Goal: Ask a question: Seek information or help from site administrators or community

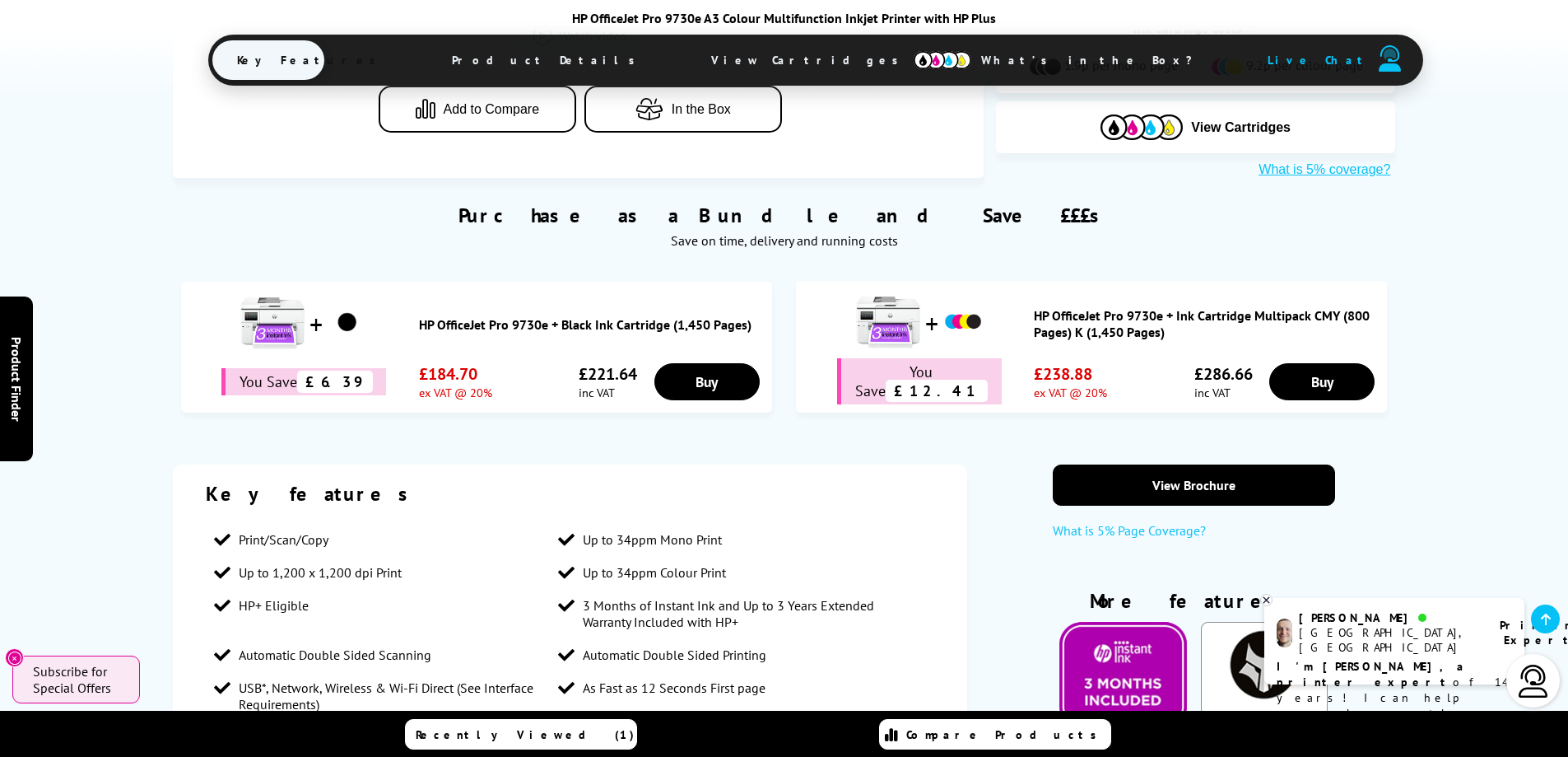
scroll to position [906, 0]
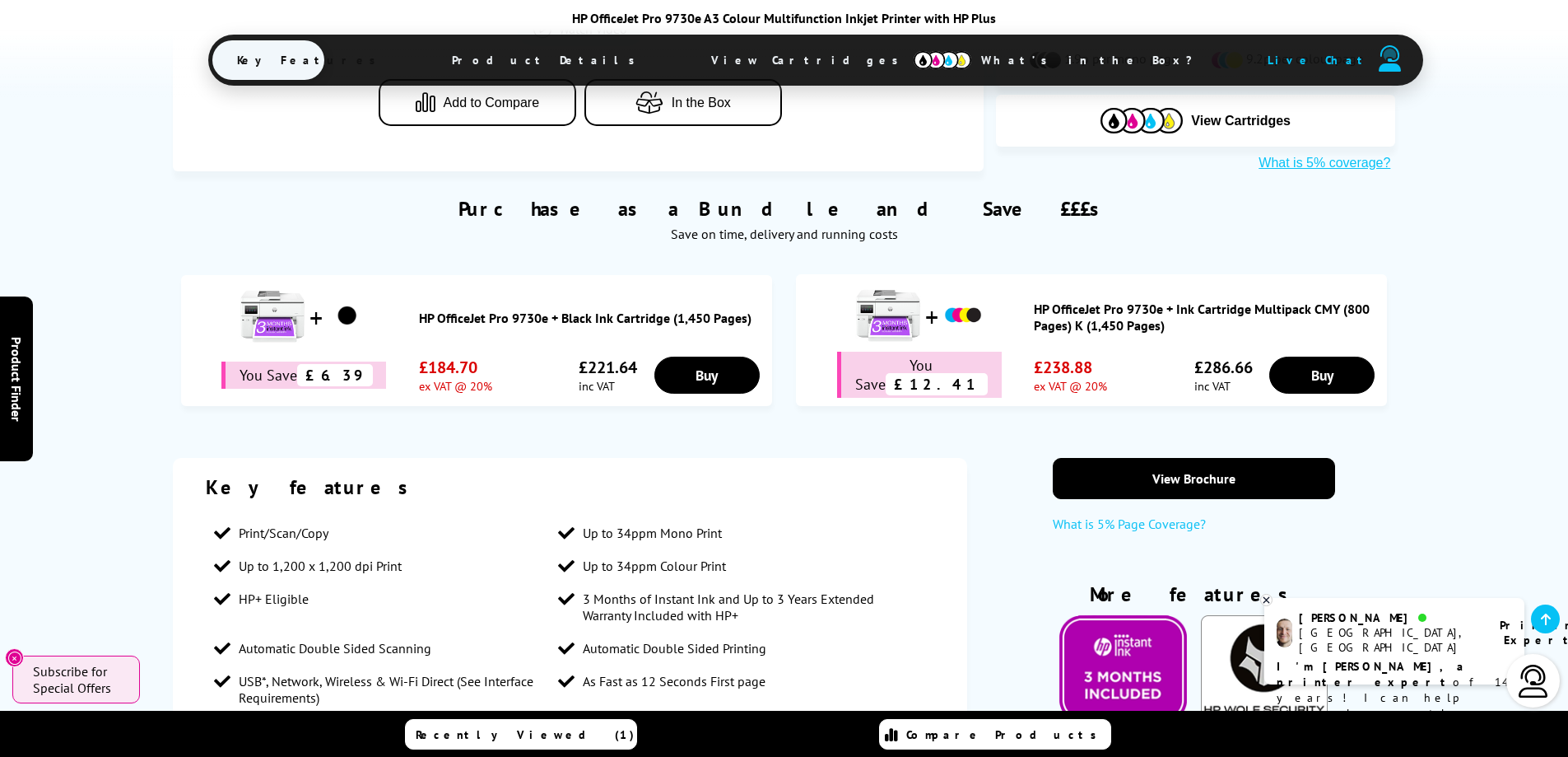
click at [737, 74] on span "View Cartridges" at bounding box center [812, 60] width 252 height 43
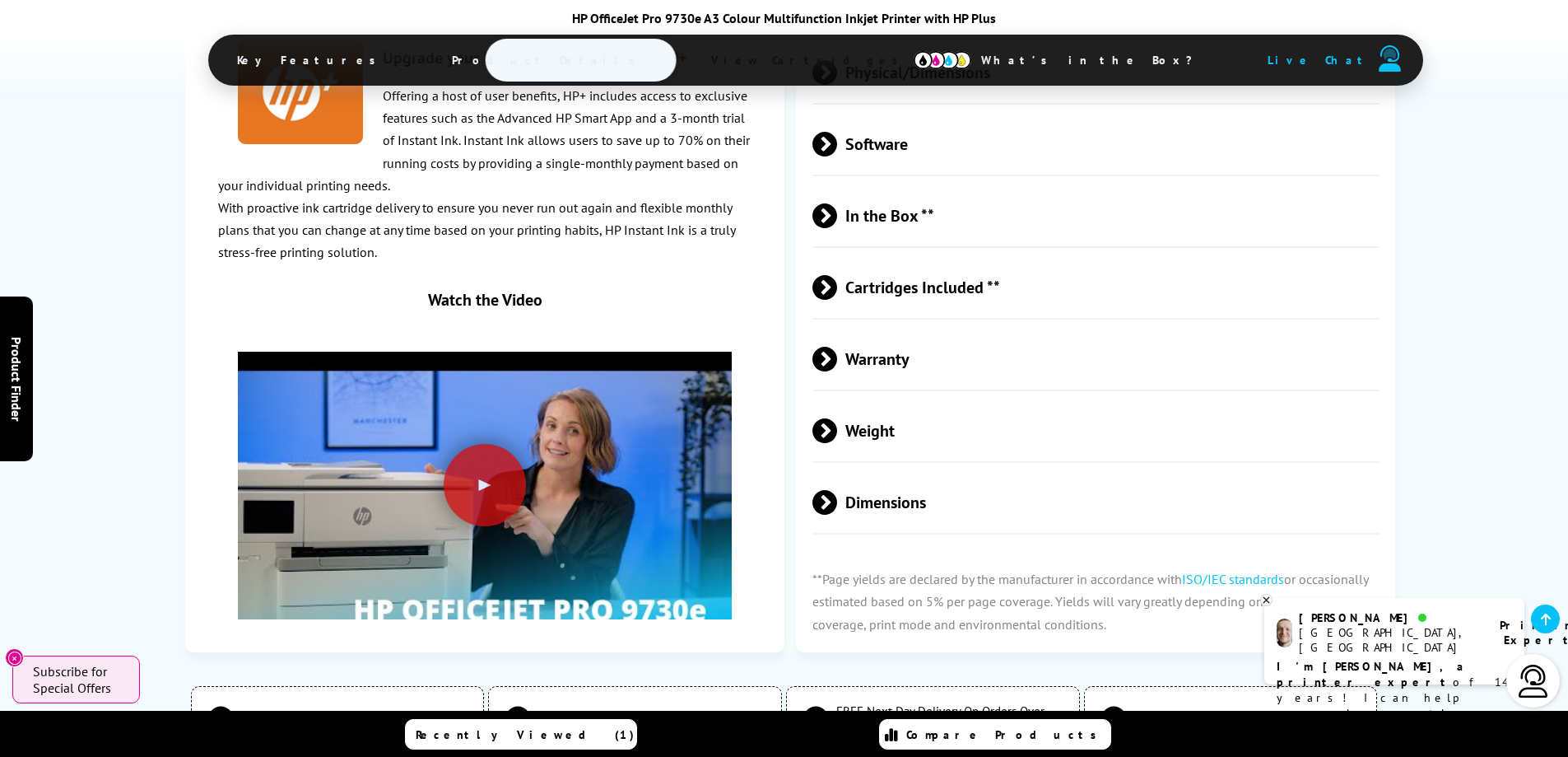
scroll to position [3744, 0]
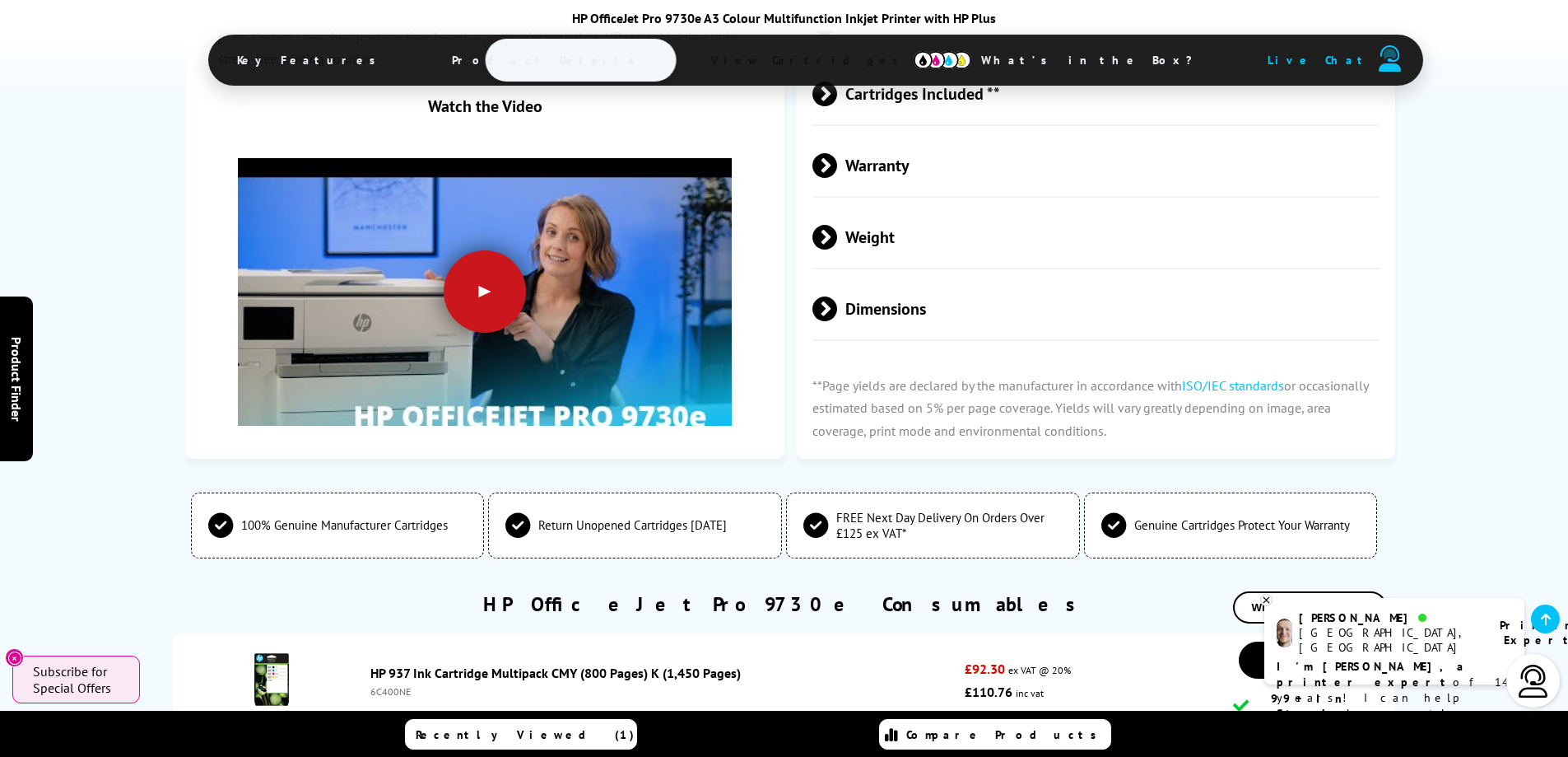
click at [484, 273] on div at bounding box center [485, 291] width 82 height 82
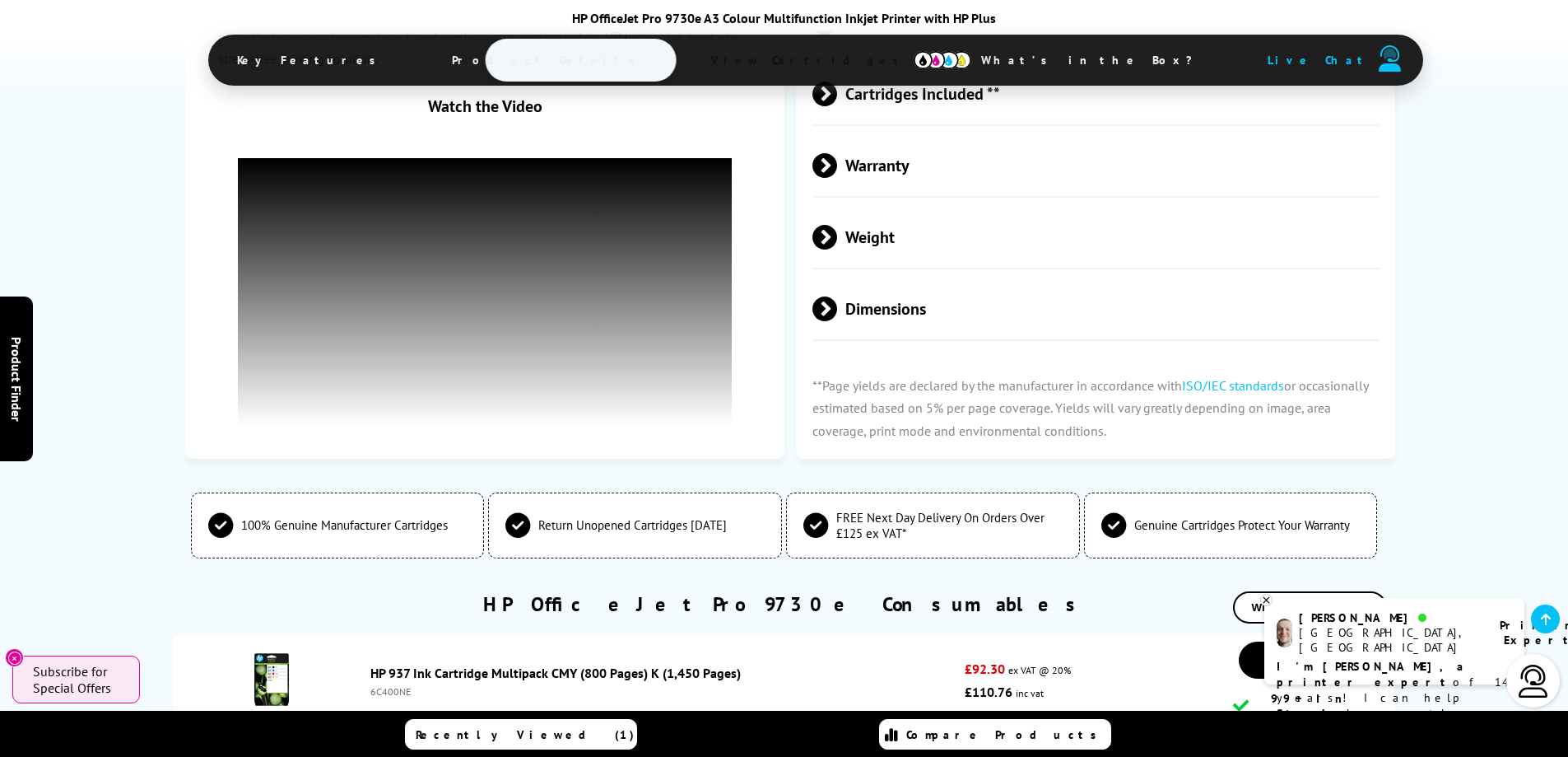
click at [1360, 659] on b "I'm [PERSON_NAME], a printer expert" at bounding box center [1372, 674] width 191 height 30
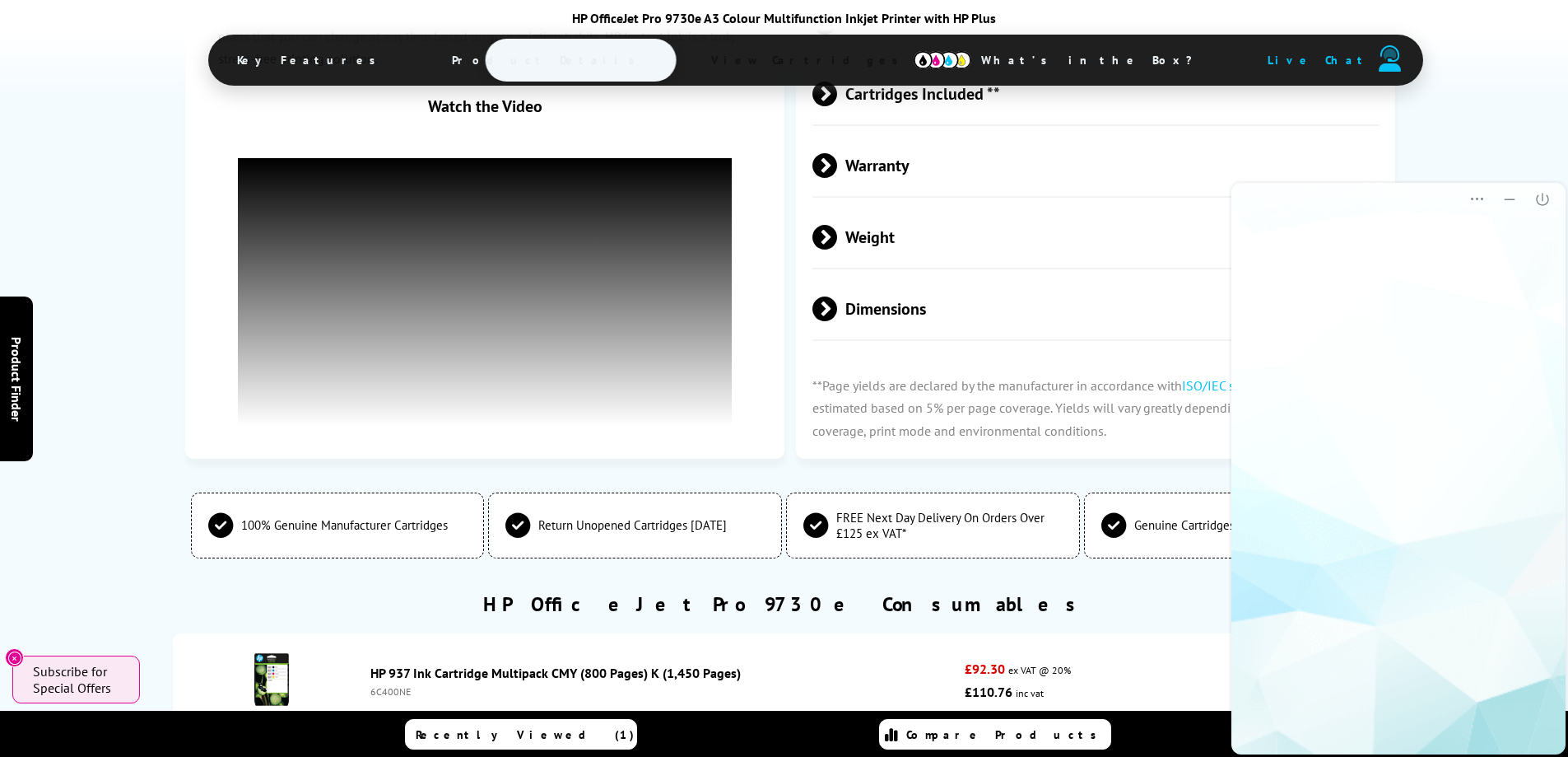
scroll to position [0, 0]
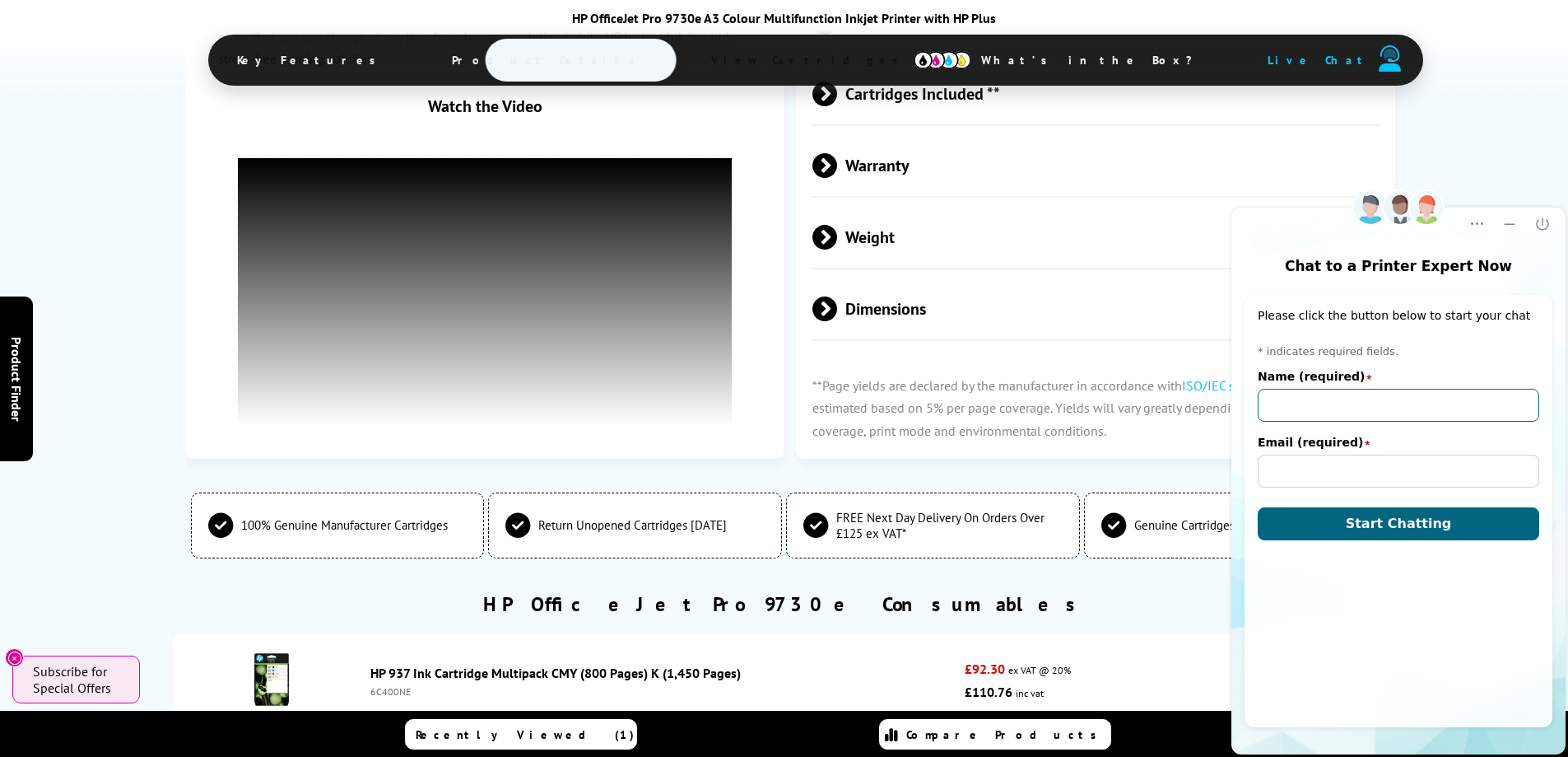
click at [1347, 411] on input "Name (required)" at bounding box center [1399, 405] width 282 height 33
type input "[PERSON_NAME]"
type input "[EMAIL_ADDRESS][DOMAIN_NAME]"
click at [1369, 521] on span "Start Chatting" at bounding box center [1399, 524] width 106 height 16
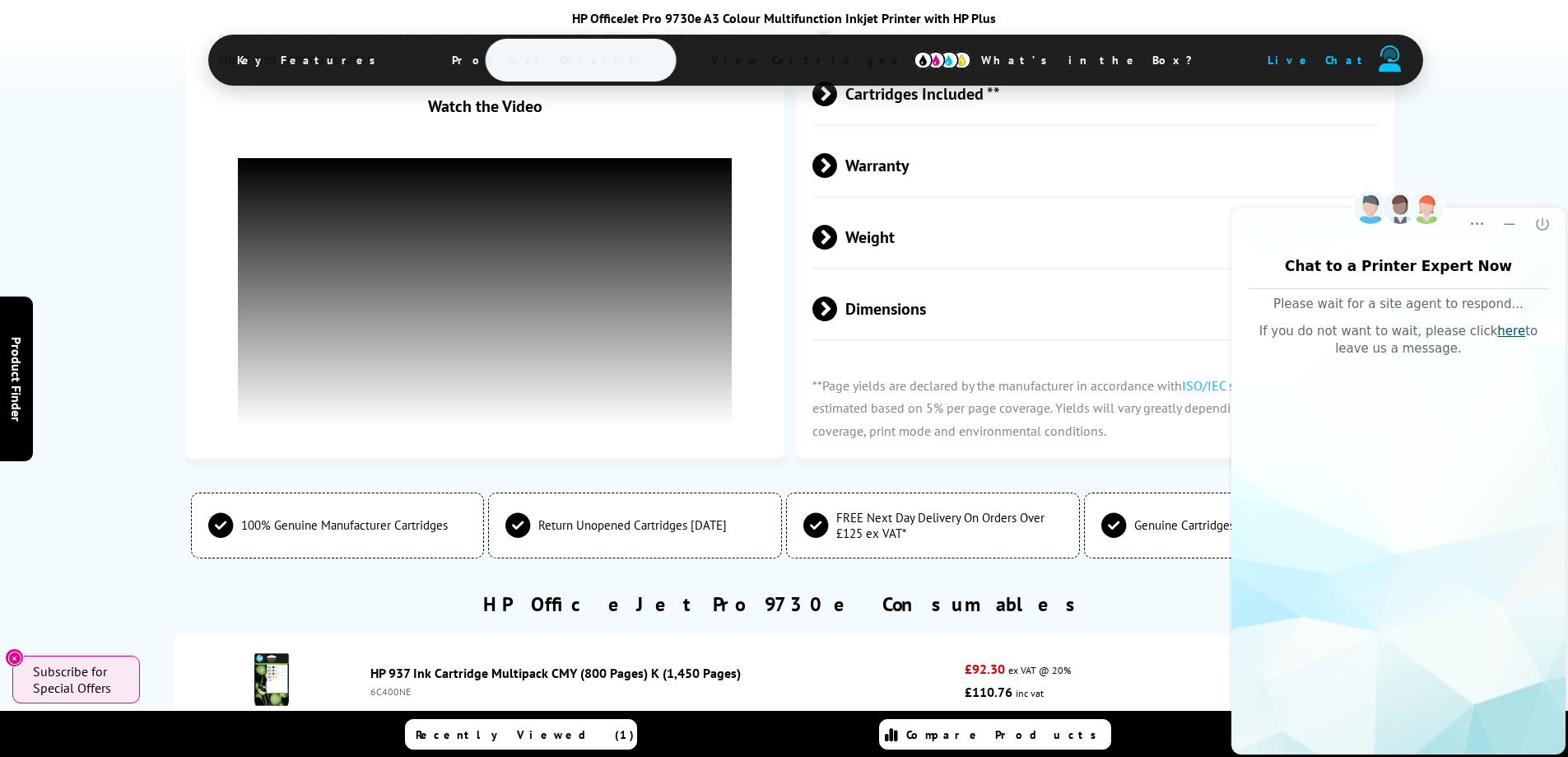
scroll to position [3662, 0]
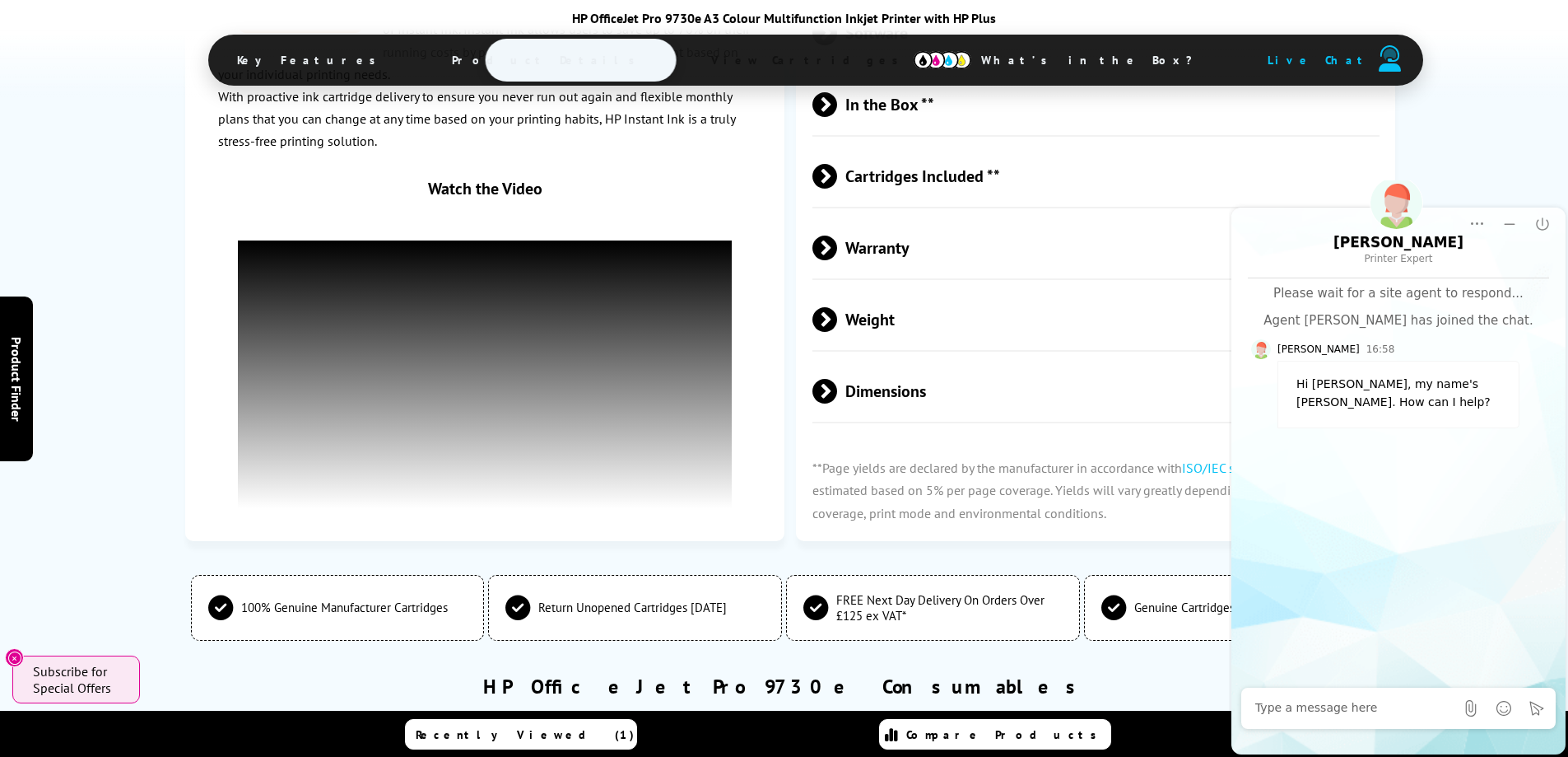
click at [1323, 717] on div at bounding box center [1355, 707] width 199 height 33
click at [1330, 714] on textarea "Message input field. Type your text here and use the Send button to send." at bounding box center [1355, 708] width 199 height 17
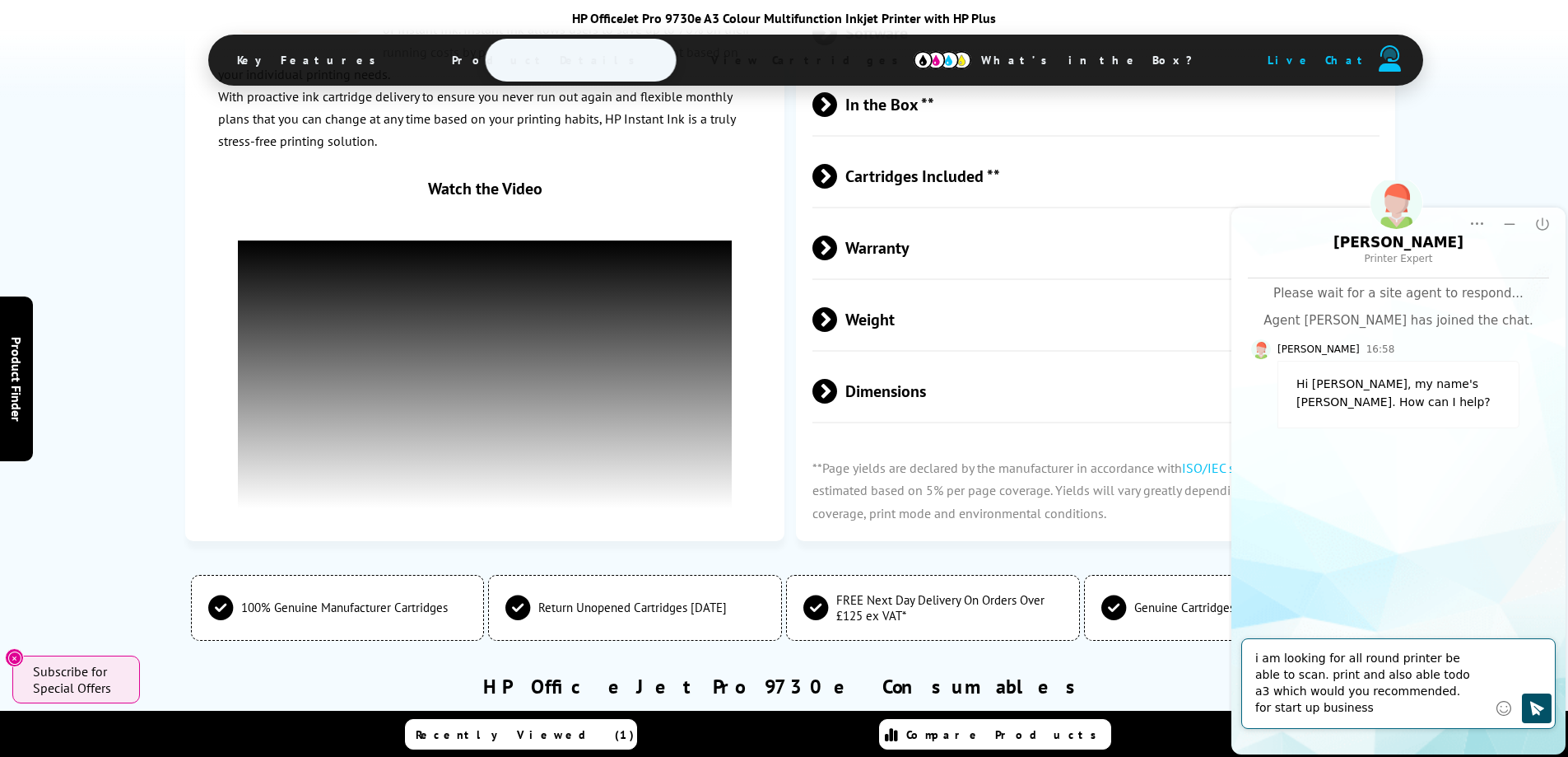
type textarea "i am looking for all round printer be able to scan. print and also able todo a3…"
click at [1543, 702] on icon "Click to send" at bounding box center [1536, 708] width 17 height 17
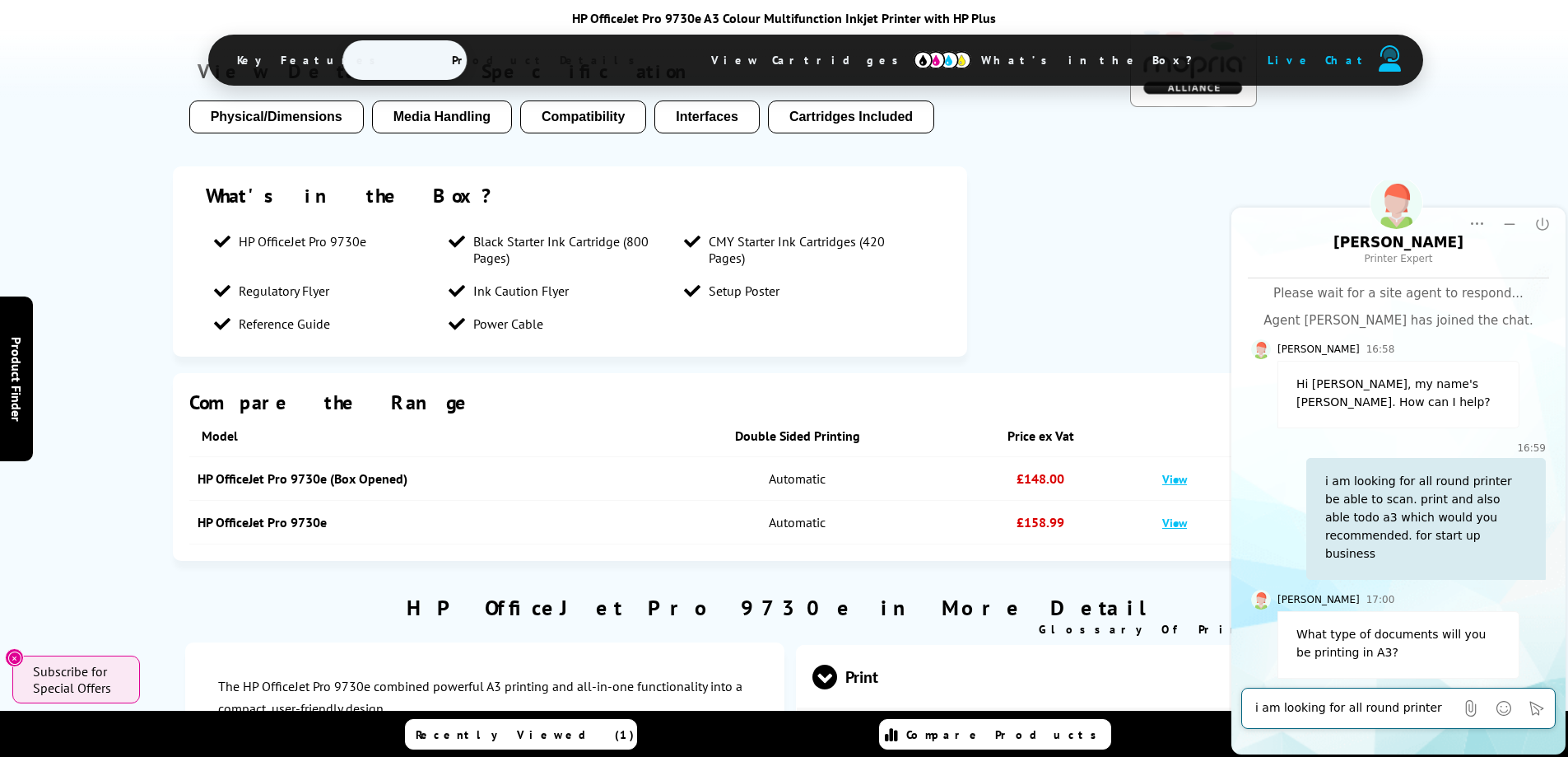
scroll to position [1685, 0]
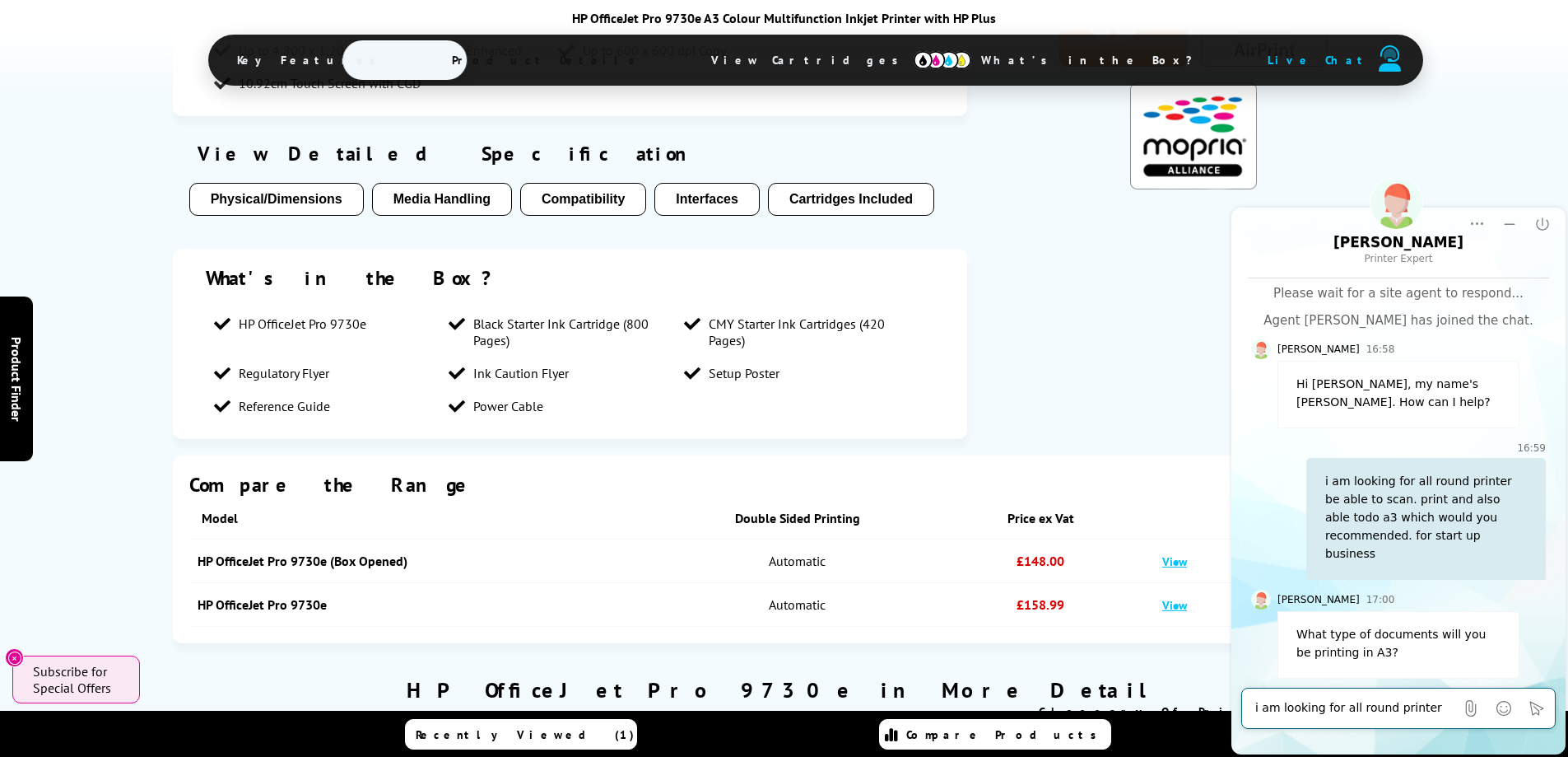
click at [1287, 714] on textarea "i am looking for all round printer be able to scan. print and also able todo a3…" at bounding box center [1355, 708] width 199 height 17
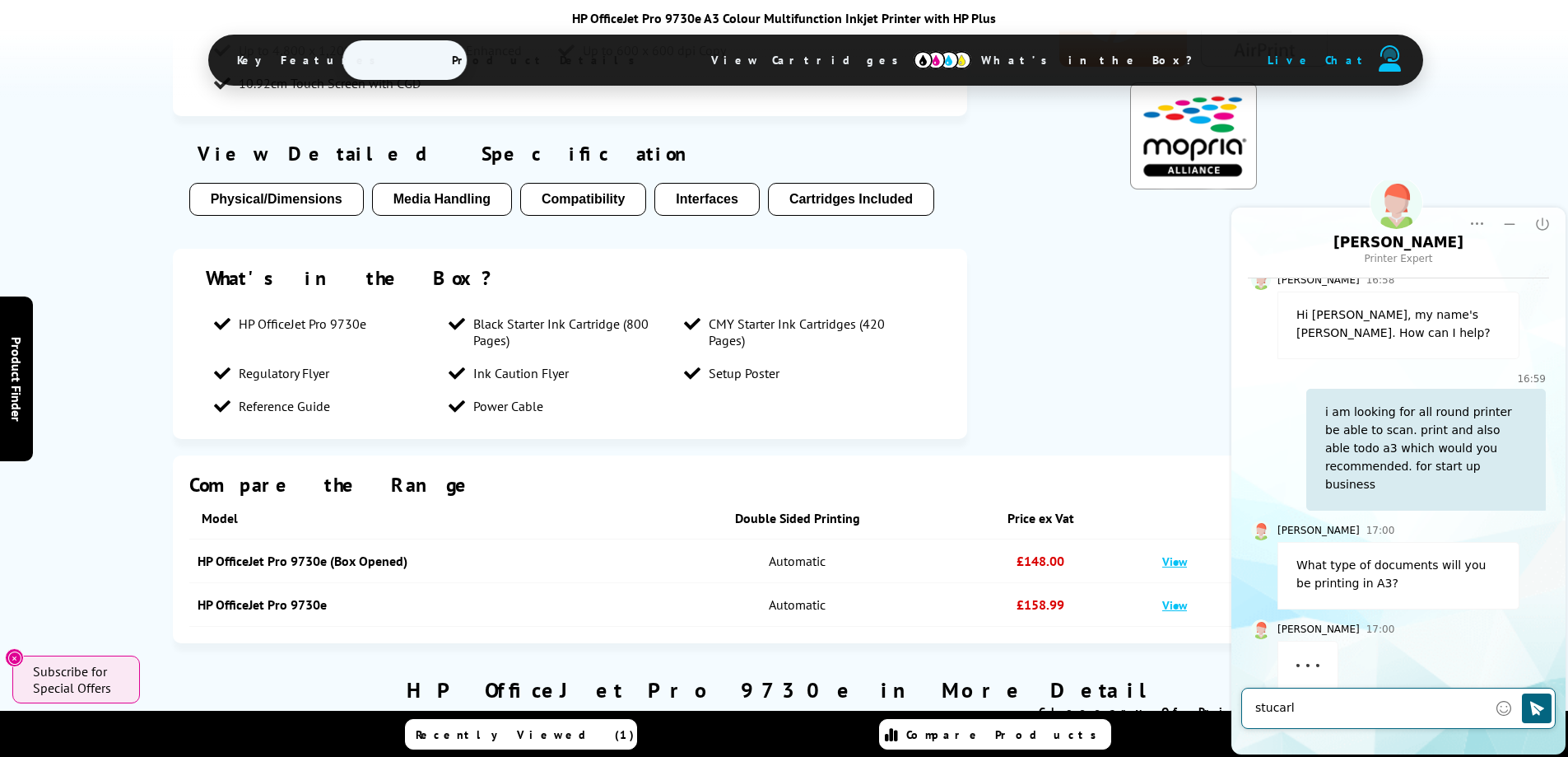
drag, startPoint x: 1282, startPoint y: 715, endPoint x: 1266, endPoint y: 715, distance: 16.0
click at [1266, 715] on textarea "stucarl" at bounding box center [1371, 708] width 232 height 17
drag, startPoint x: 1313, startPoint y: 709, endPoint x: 1247, endPoint y: 721, distance: 67.1
click at [1247, 721] on div "stucarl" at bounding box center [1398, 708] width 313 height 40
type textarea "cad drawings for property"
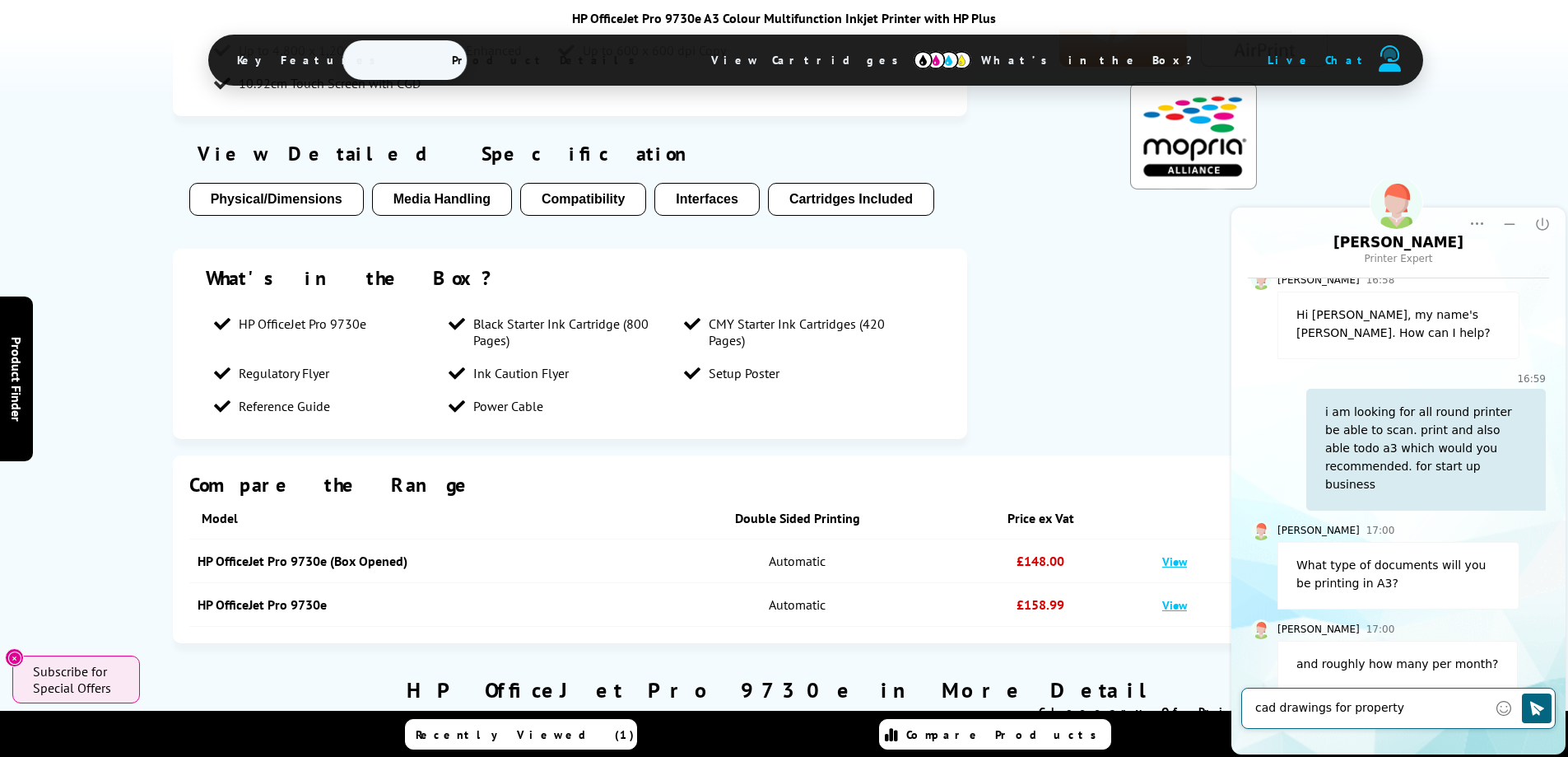
scroll to position [148, 0]
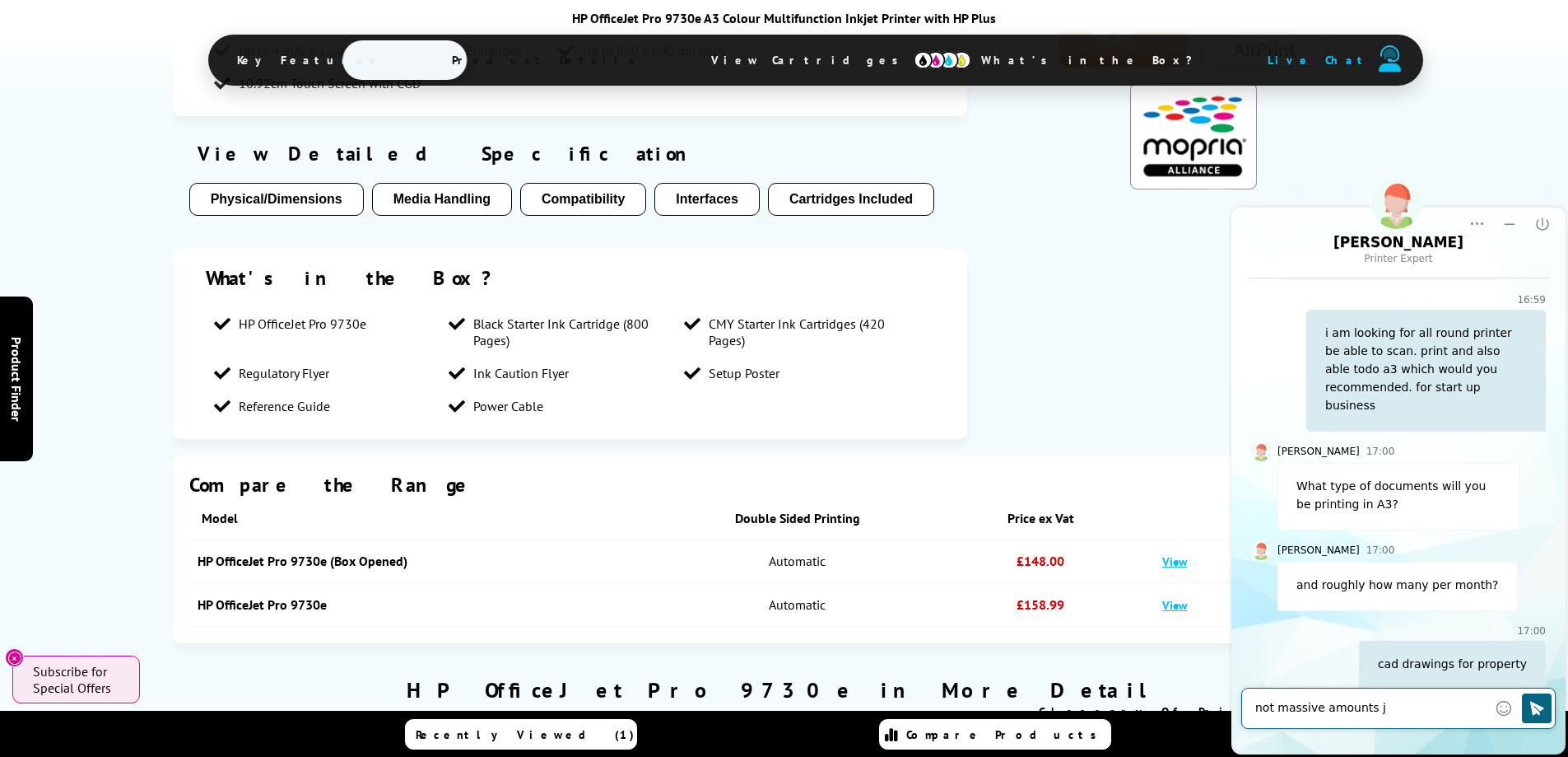
type textarea "not massive amounts"
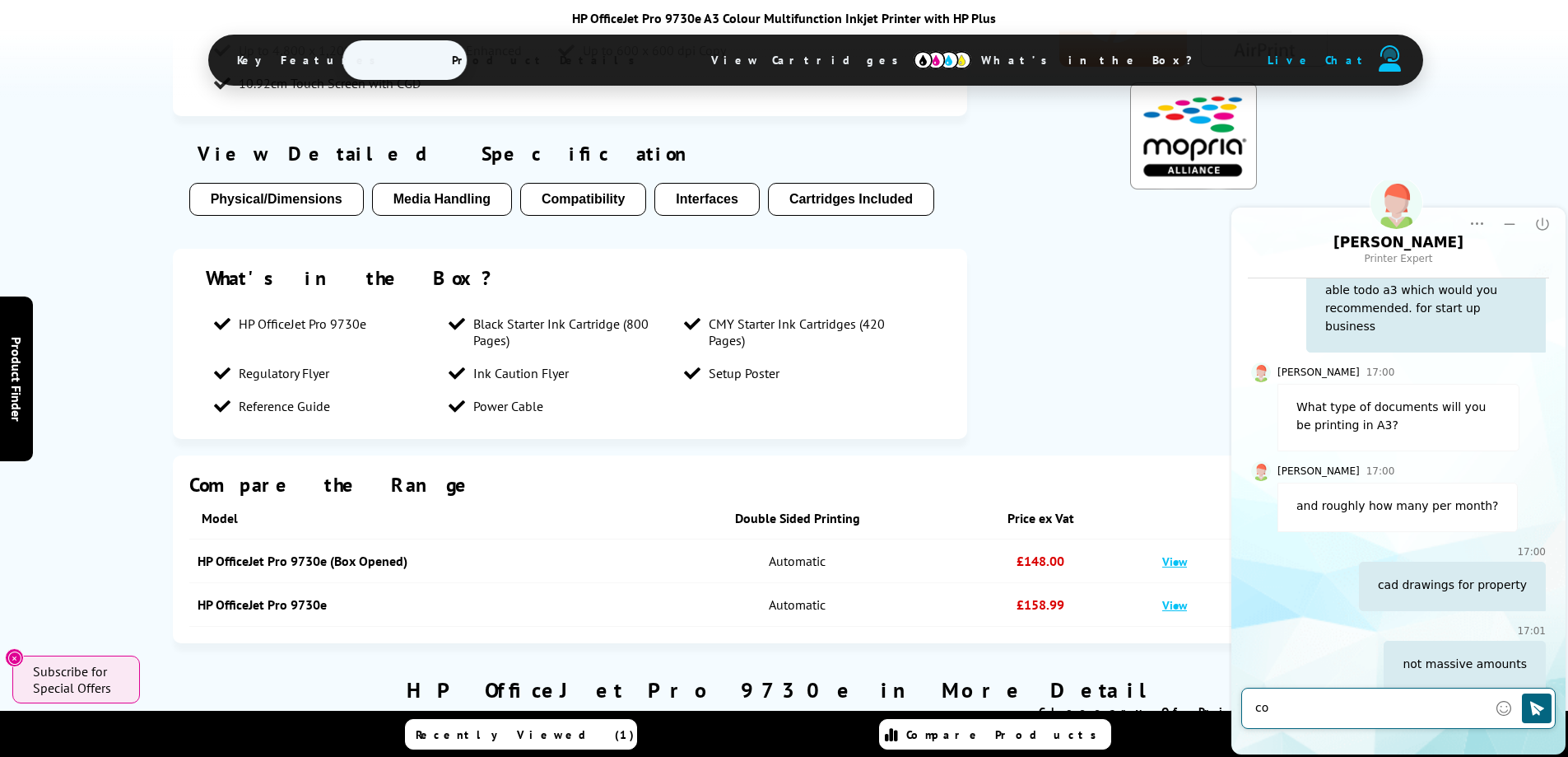
type textarea "c"
type textarea "upto 10 at most a day"
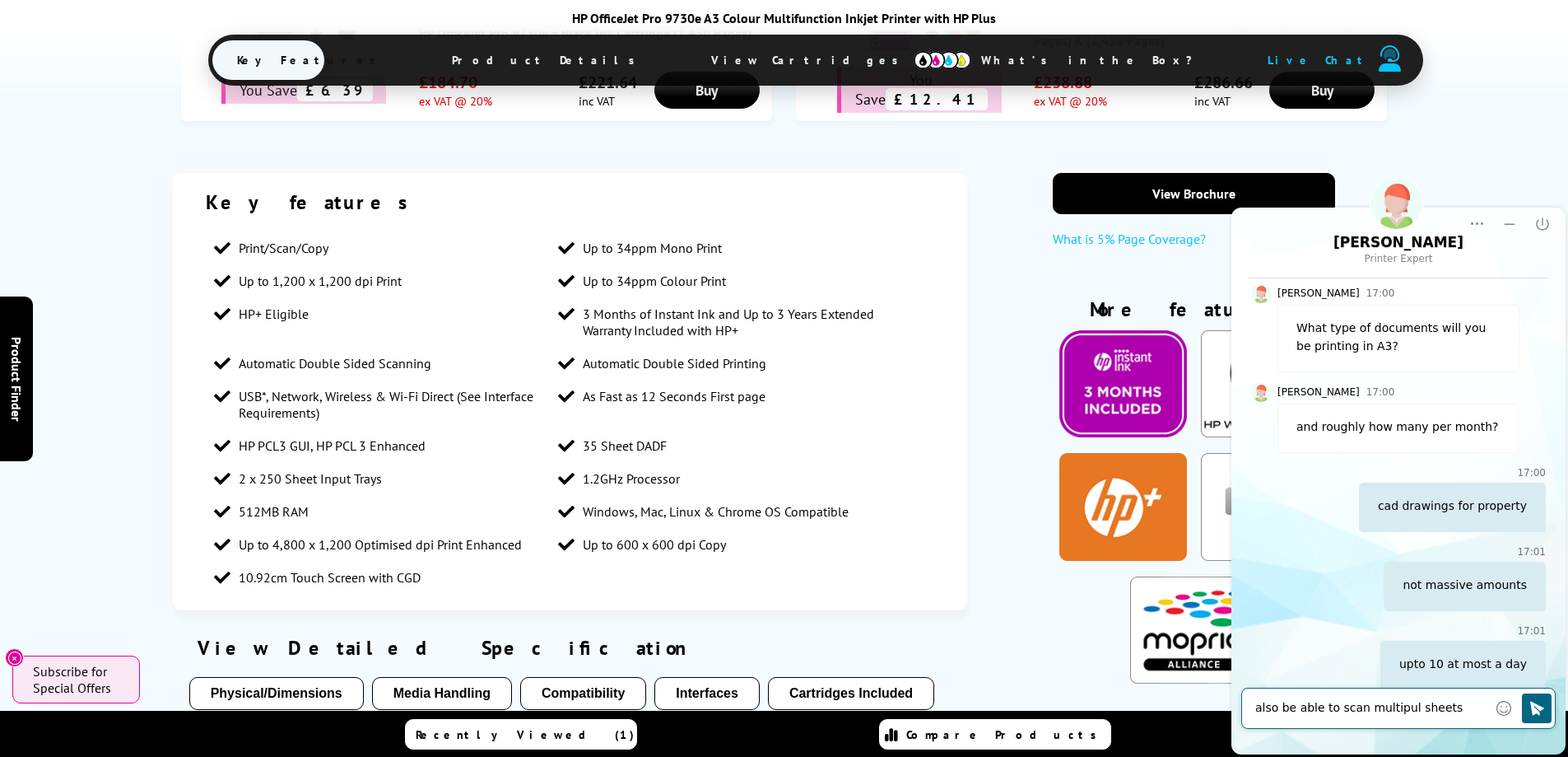
scroll to position [323, 0]
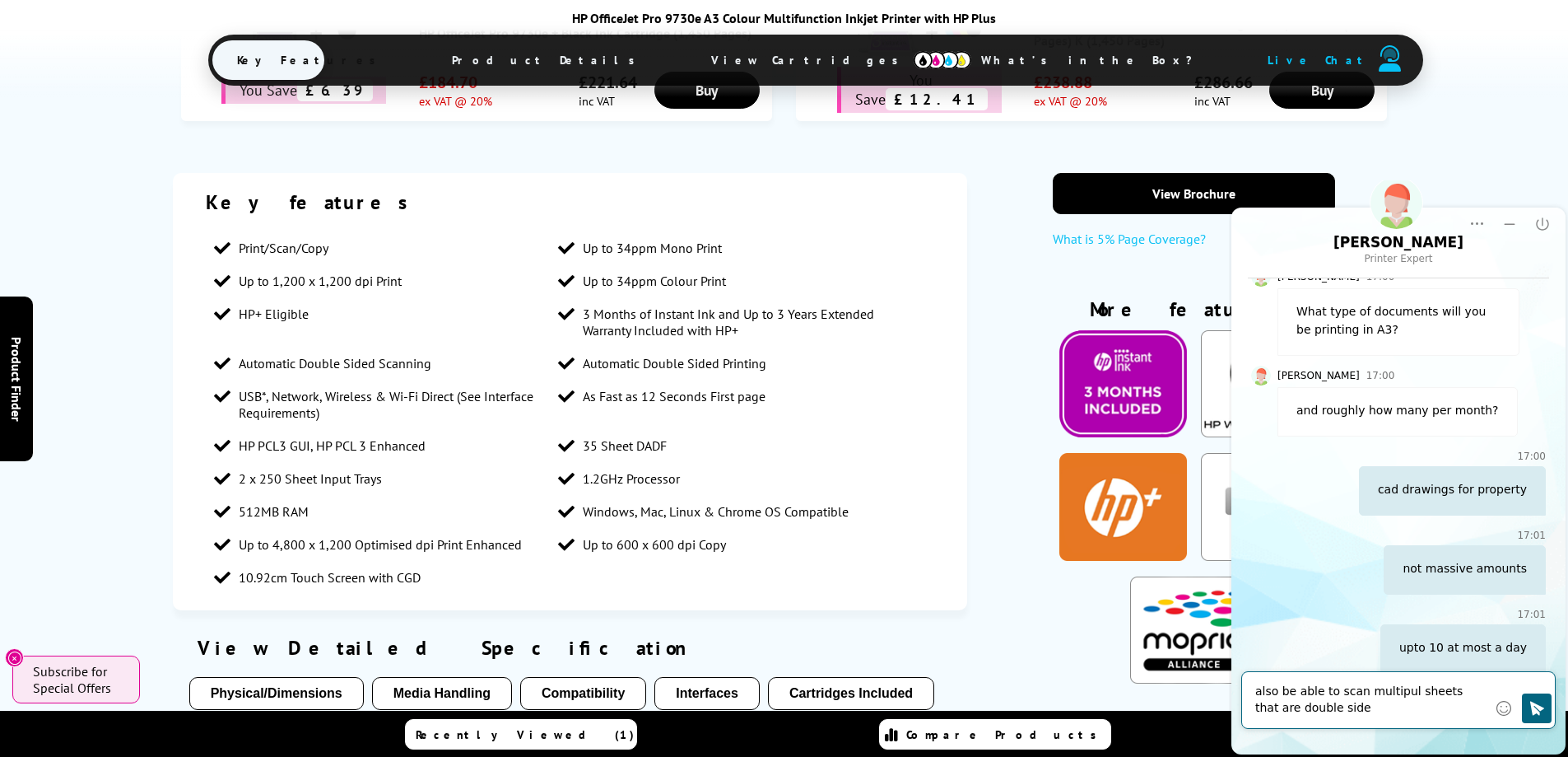
type textarea "also be able to scan multipul sheets that are double sided"
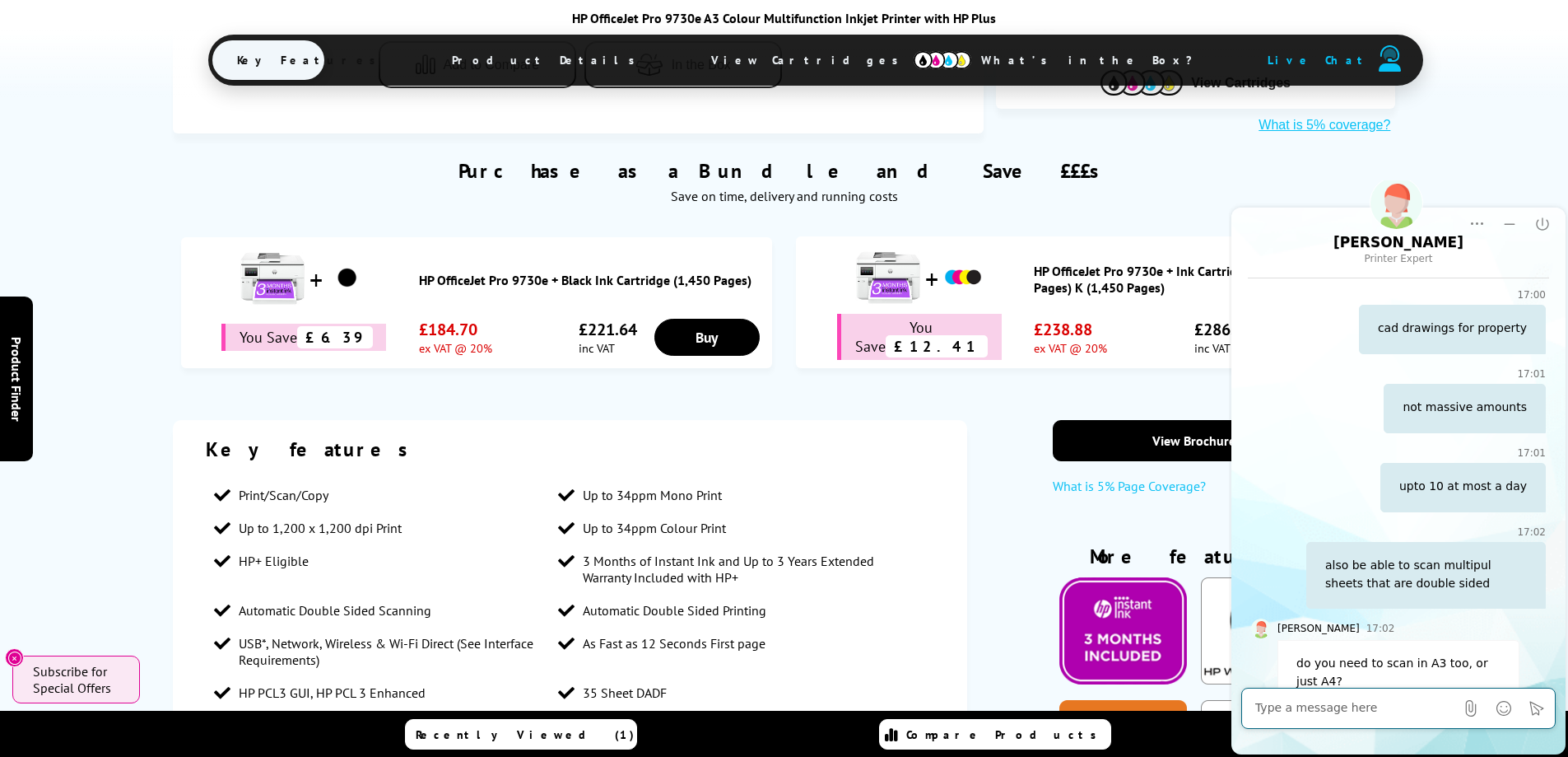
scroll to position [503, 0]
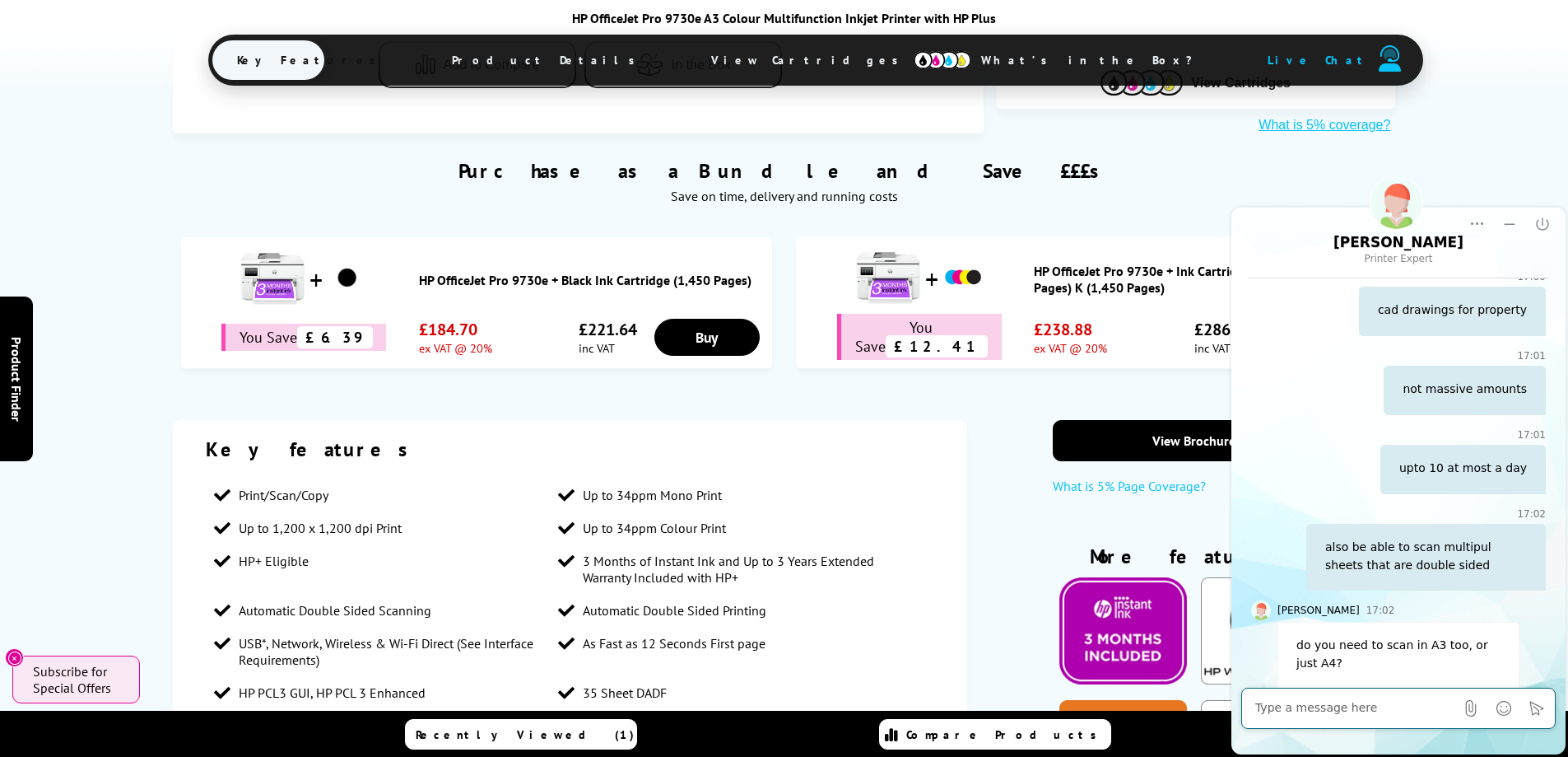
click at [1393, 715] on textarea "Message input field. Type your text here and use the Send button to send." at bounding box center [1355, 708] width 199 height 17
type textarea "yes both"
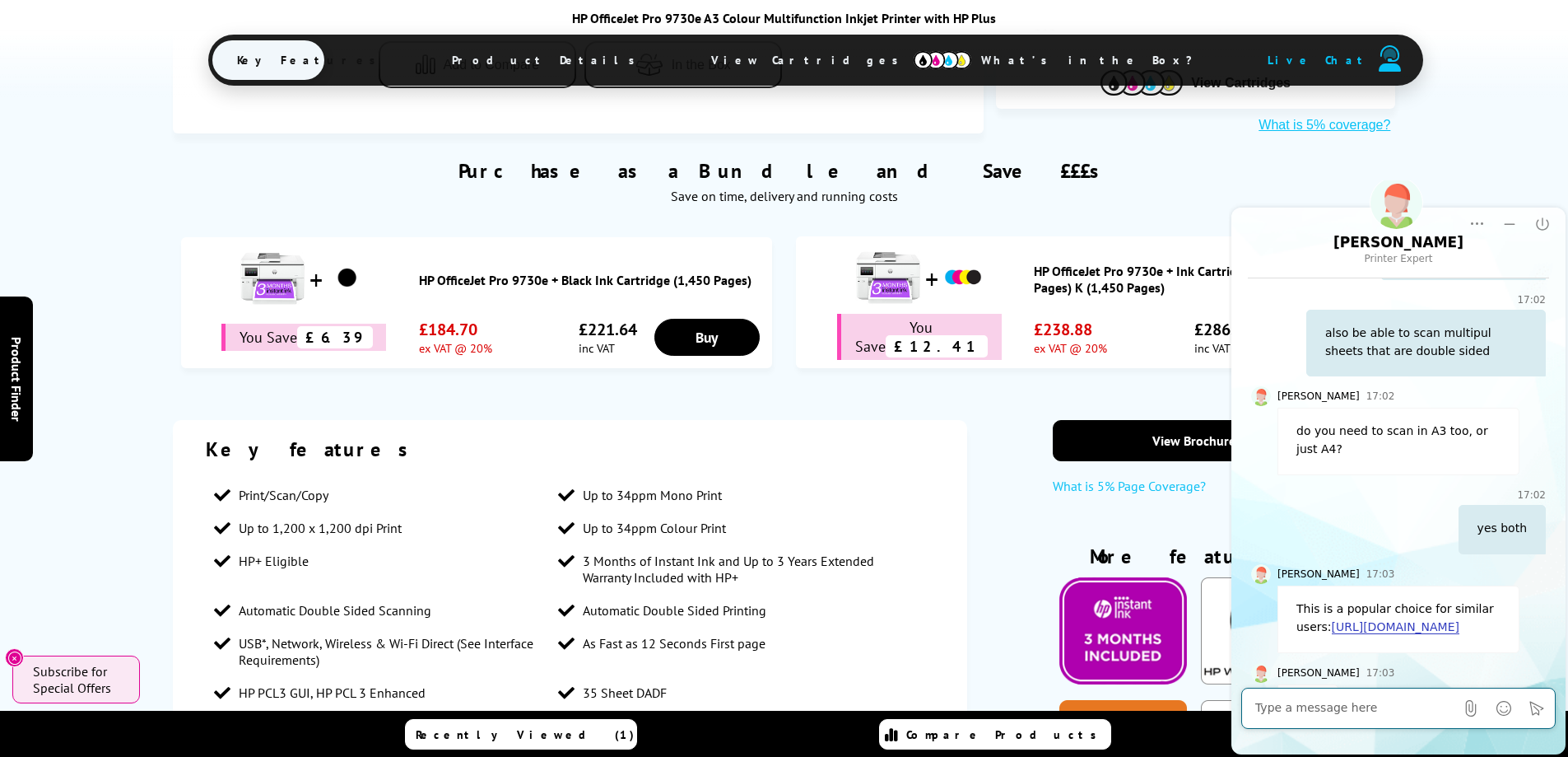
scroll to position [797, 0]
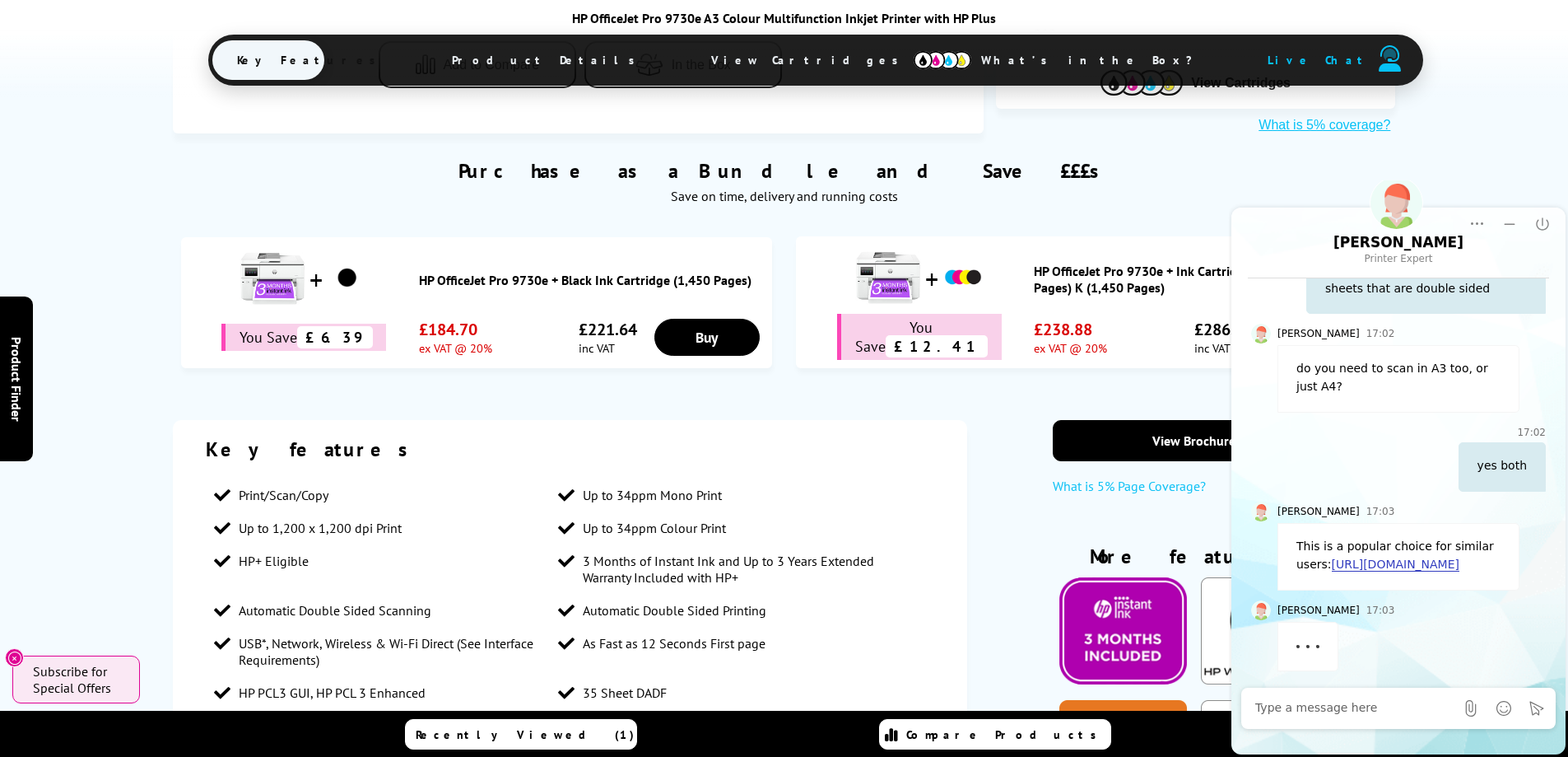
drag, startPoint x: 1370, startPoint y: 555, endPoint x: 1399, endPoint y: 543, distance: 31.4
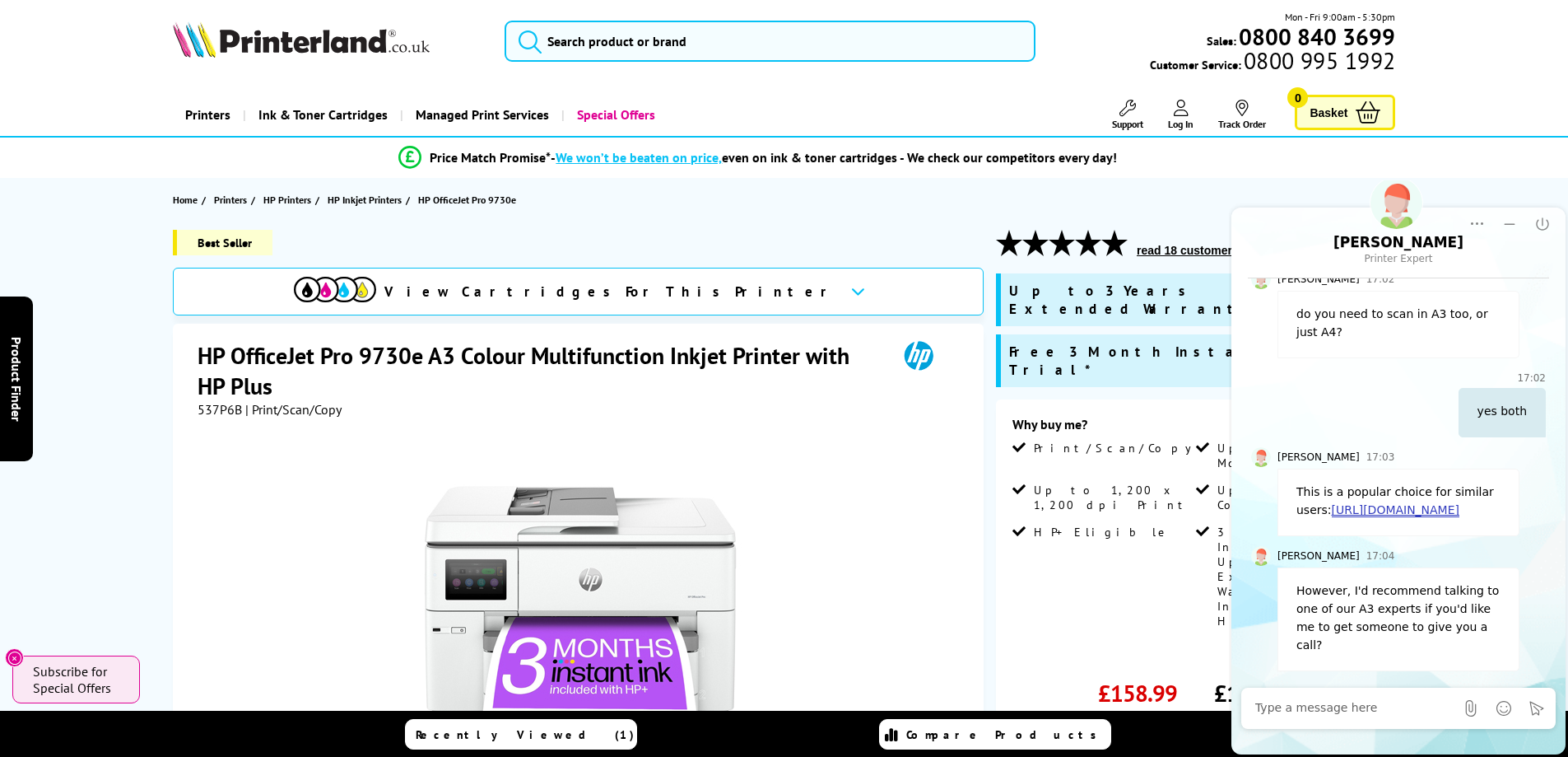
scroll to position [0, 0]
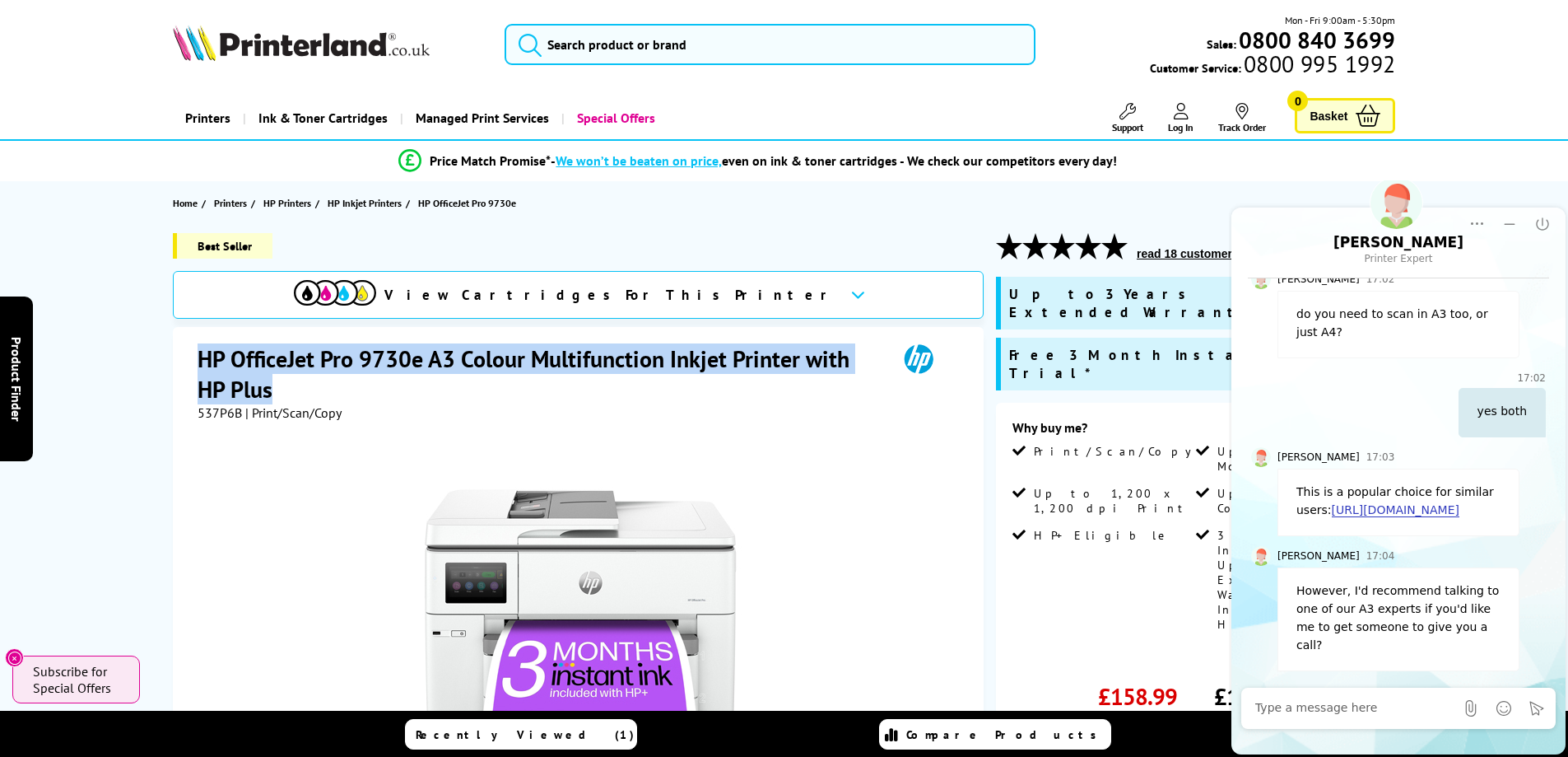
drag, startPoint x: 194, startPoint y: 367, endPoint x: 396, endPoint y: 383, distance: 202.6
click at [396, 383] on div "HP OfficeJet Pro 9730e A3 Colour Multifunction Inkjet Printer with HP Plus 537P…" at bounding box center [578, 696] width 811 height 737
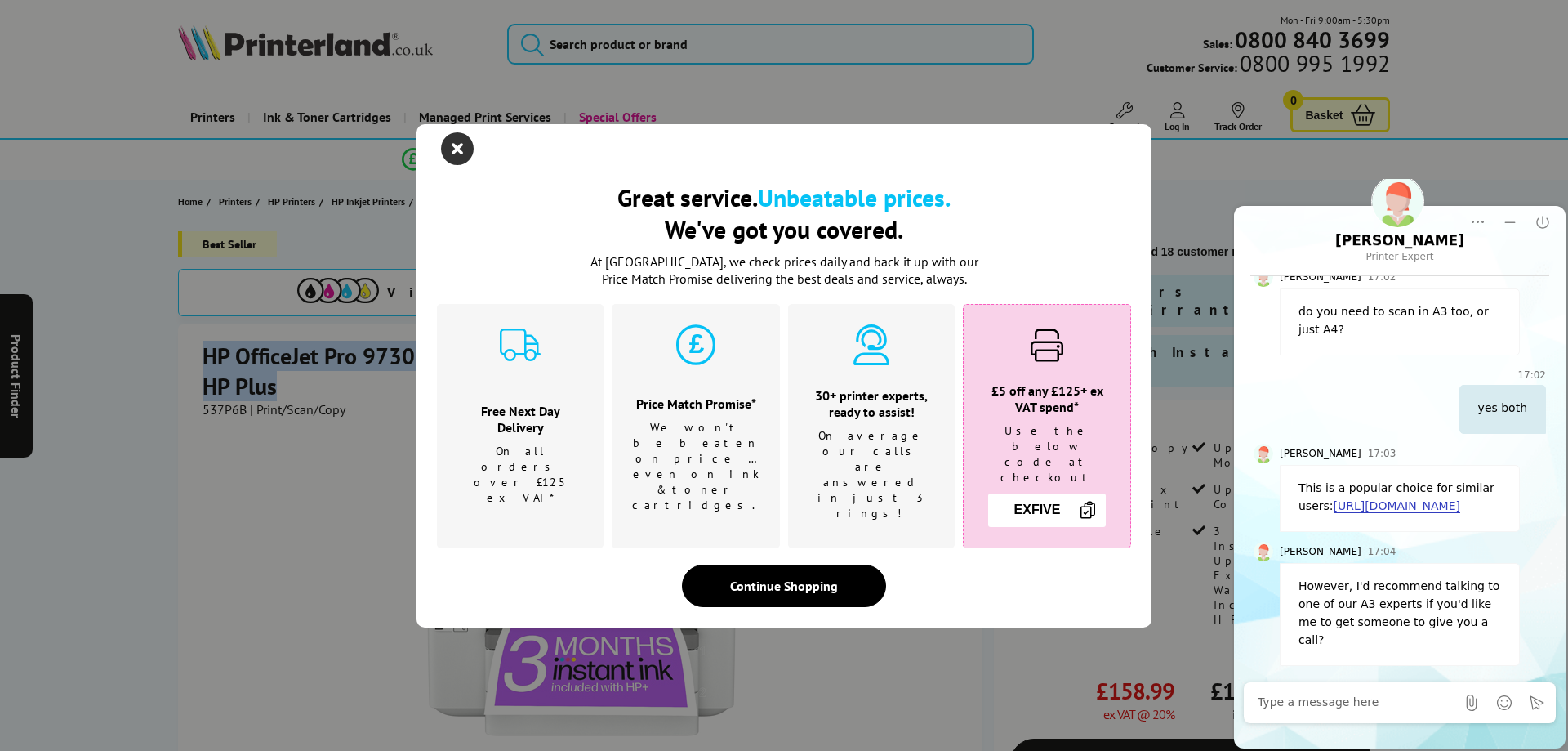
click at [466, 160] on icon "close modal" at bounding box center [457, 149] width 33 height 33
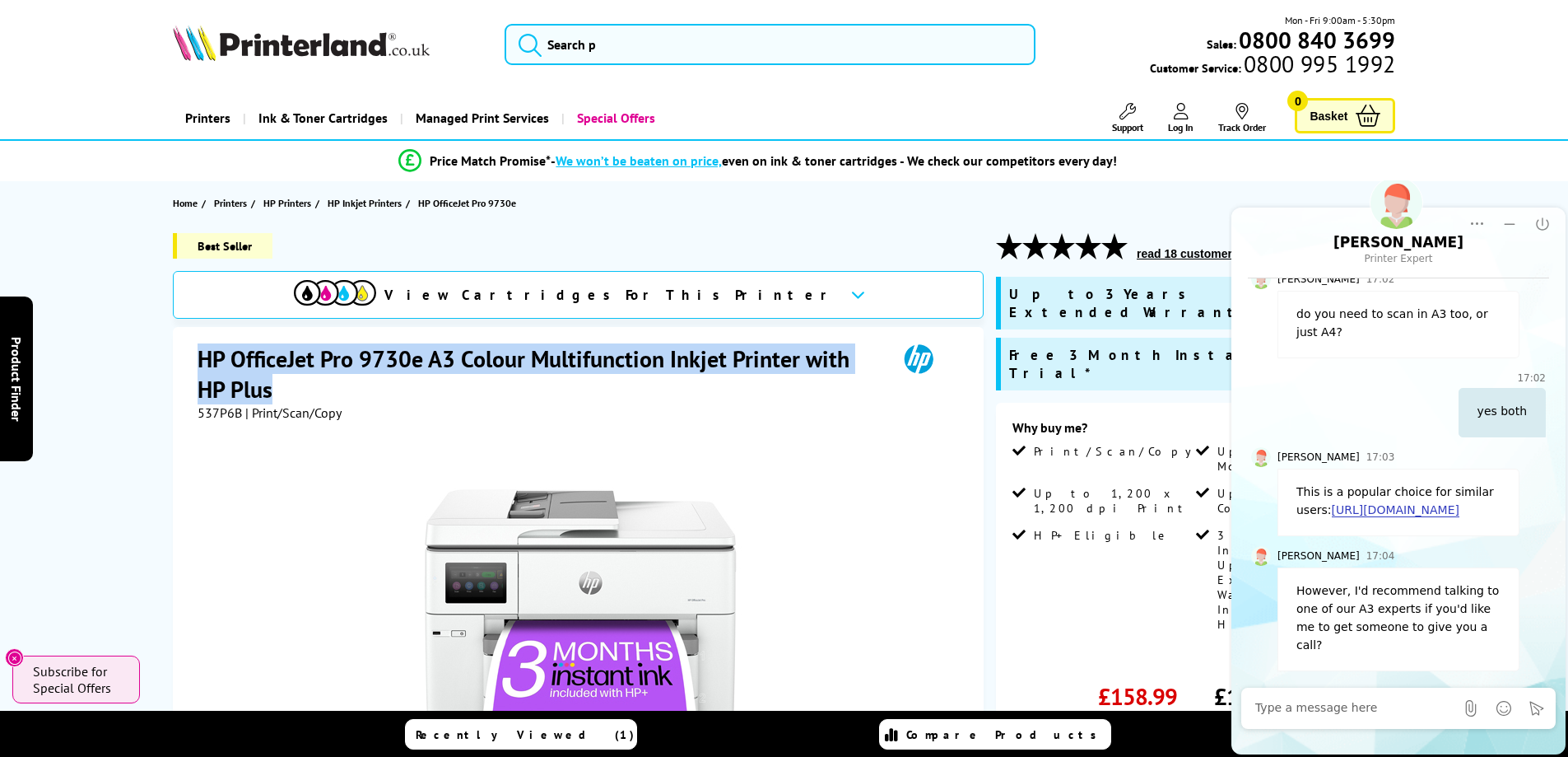
copy h1 "HP OfficeJet Pro 9730e A3 Colour Multifunction Inkjet Printer with HP Plus"
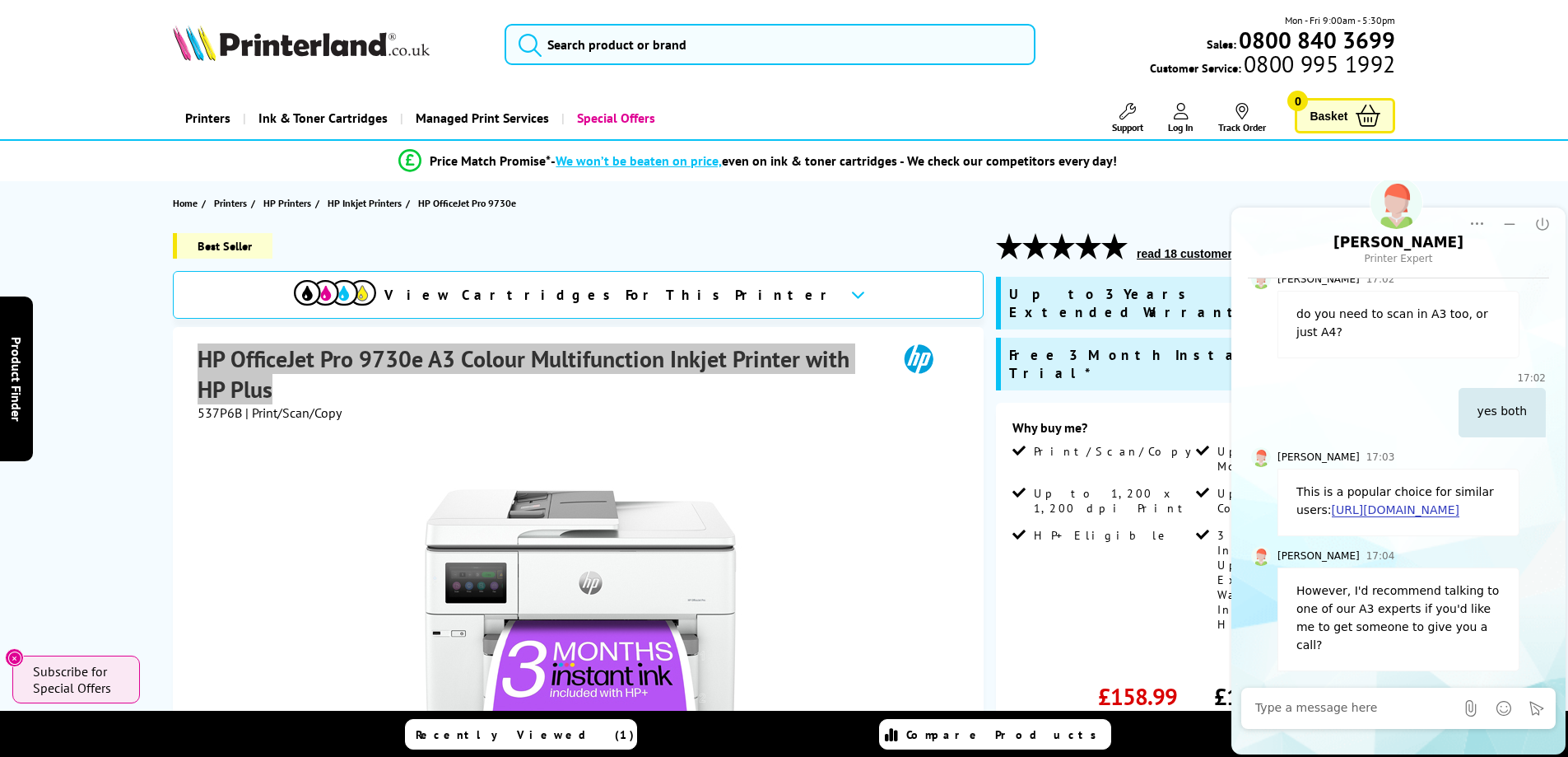
click at [1335, 721] on div at bounding box center [1355, 707] width 199 height 33
click at [1328, 712] on textarea "Message input field. Type your text here and use the Send button to send." at bounding box center [1355, 708] width 199 height 17
paste textarea "HP OfficeJet Pro 9730e A3 Colour Multifunction Inkjet Printer with HP Plus"
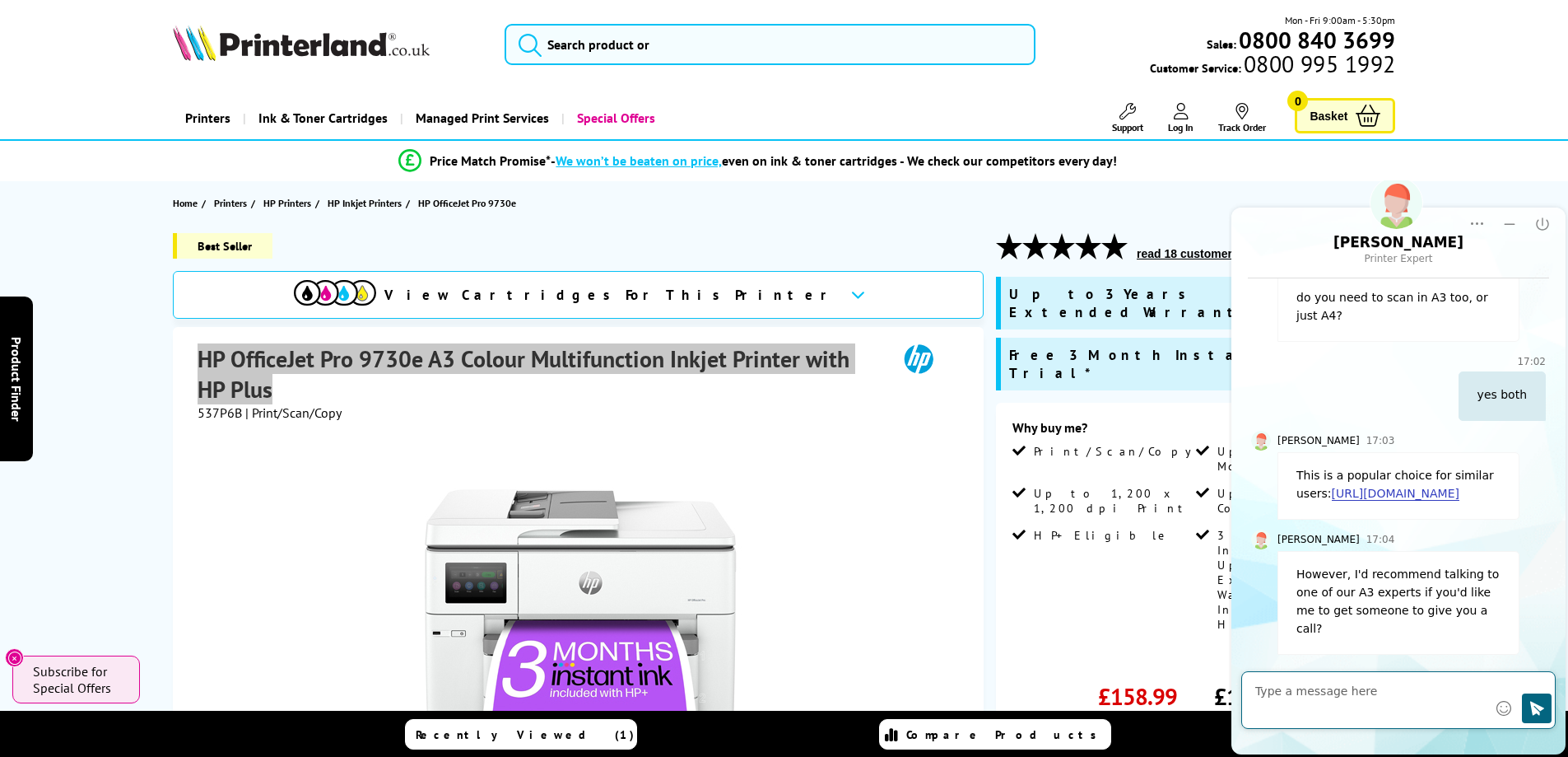
type textarea "HP OfficeJet Pro 9730e A3 Colour Multifunction Inkjet Printer with HP Plus"
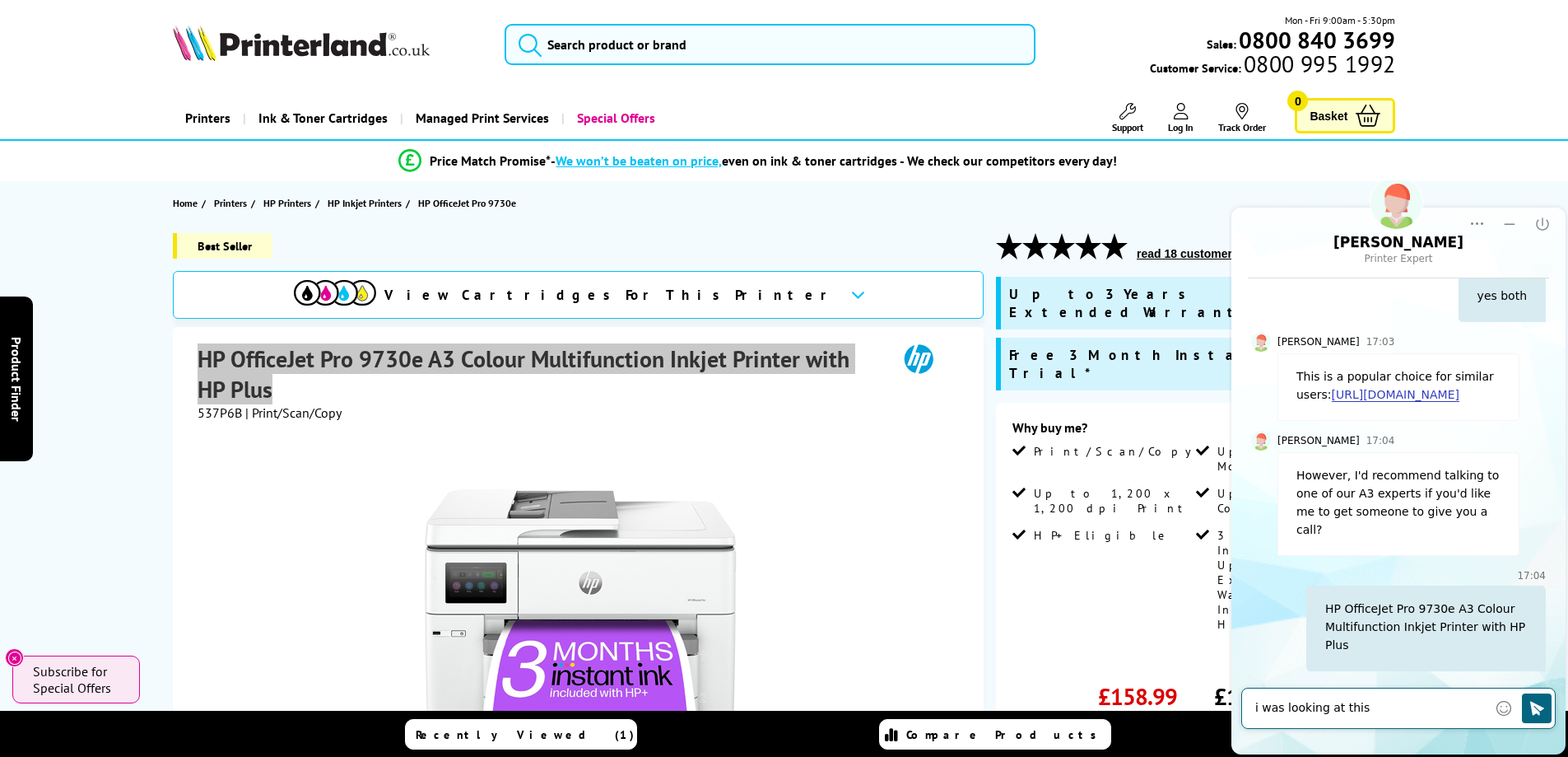
type textarea "i was looking at this"
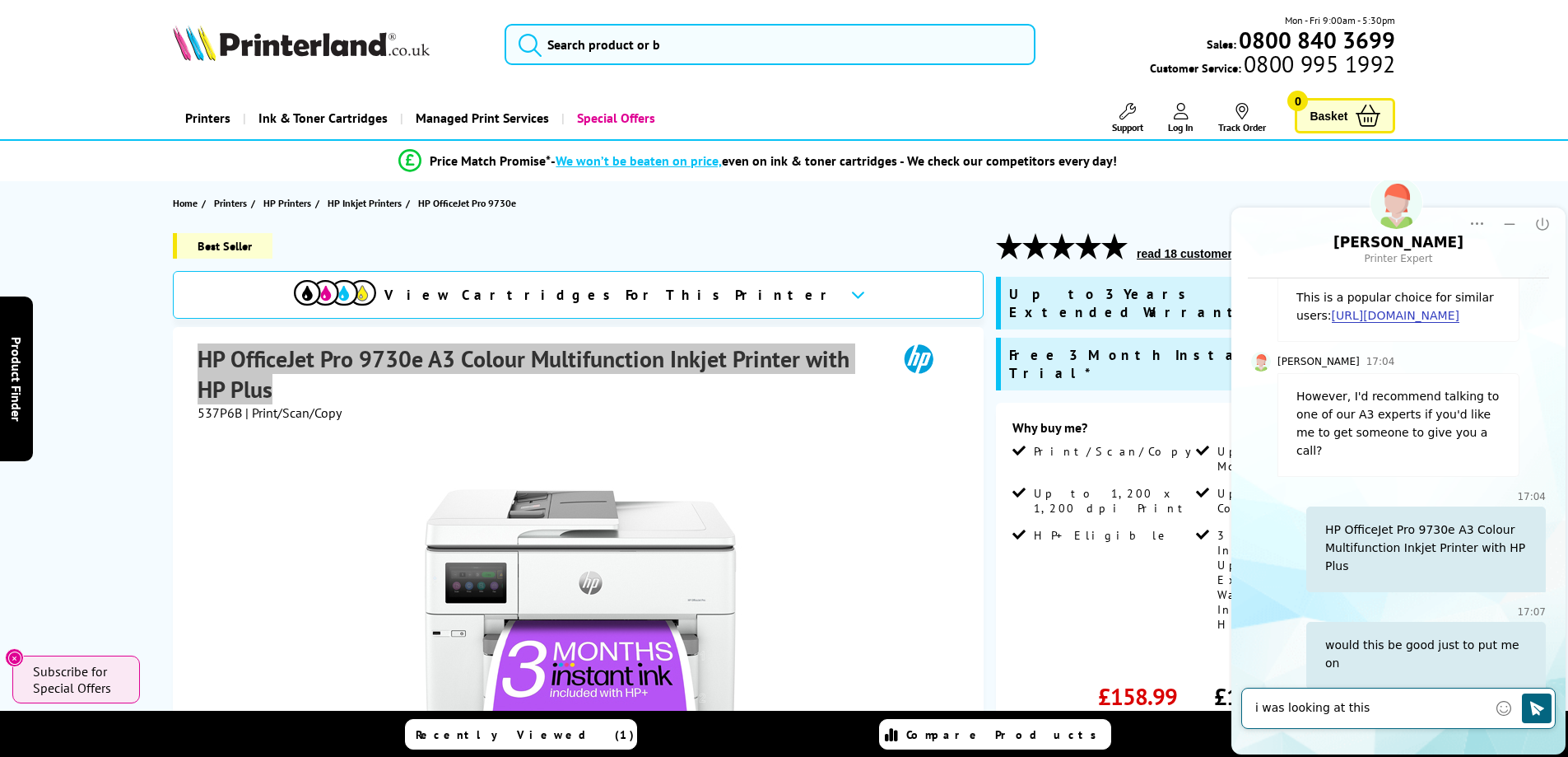
scroll to position [1109, 0]
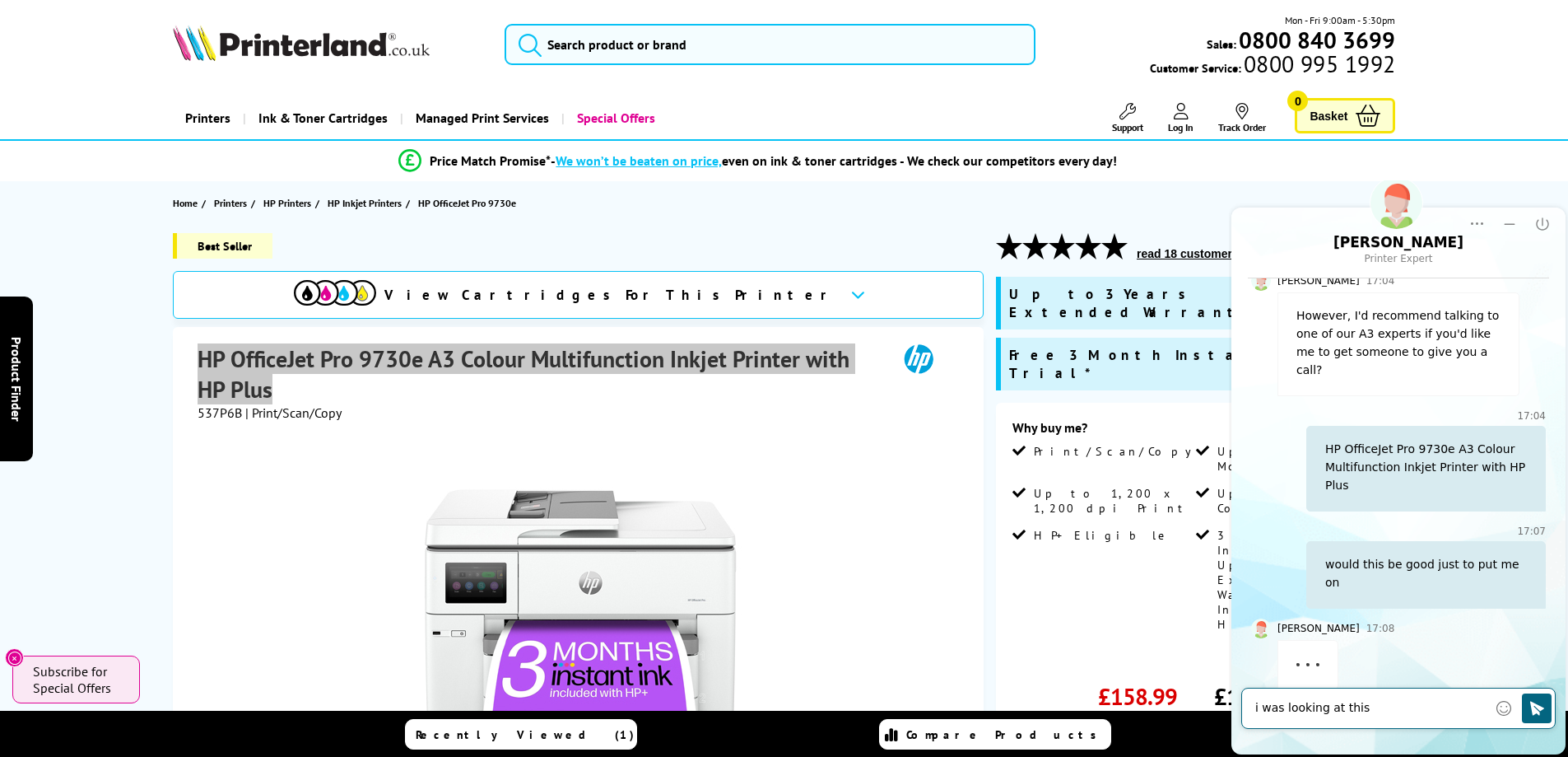
drag, startPoint x: 1355, startPoint y: 704, endPoint x: 1194, endPoint y: 702, distance: 161.0
click at [1229, 702] on html "[PERSON_NAME] Printer Expert Rating Rating Transcript Transcript Popup Popup En…" at bounding box center [1398, 468] width 339 height 576
